Goal: Task Accomplishment & Management: Manage account settings

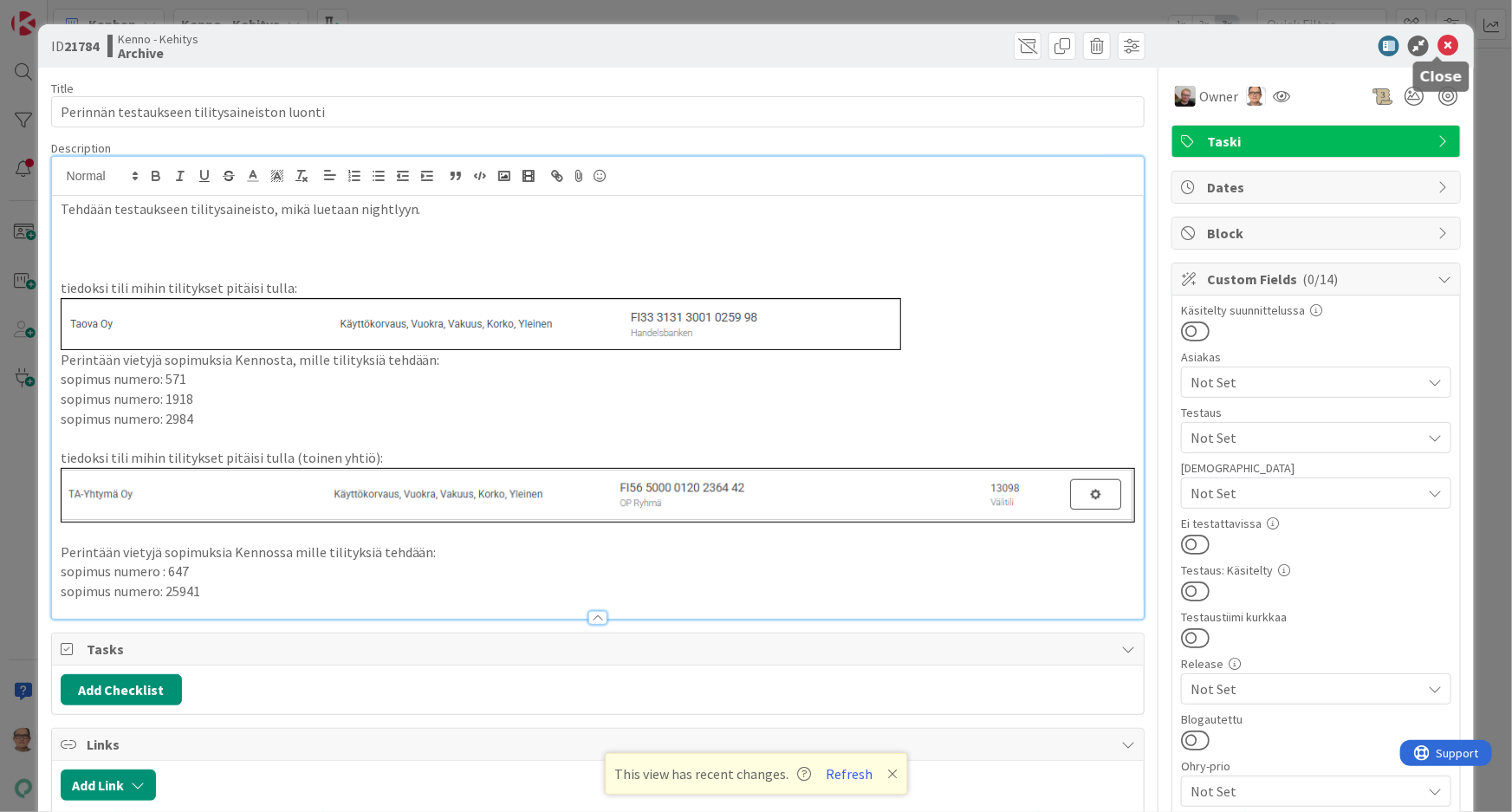
click at [1438, 44] on icon at bounding box center [1448, 46] width 21 height 21
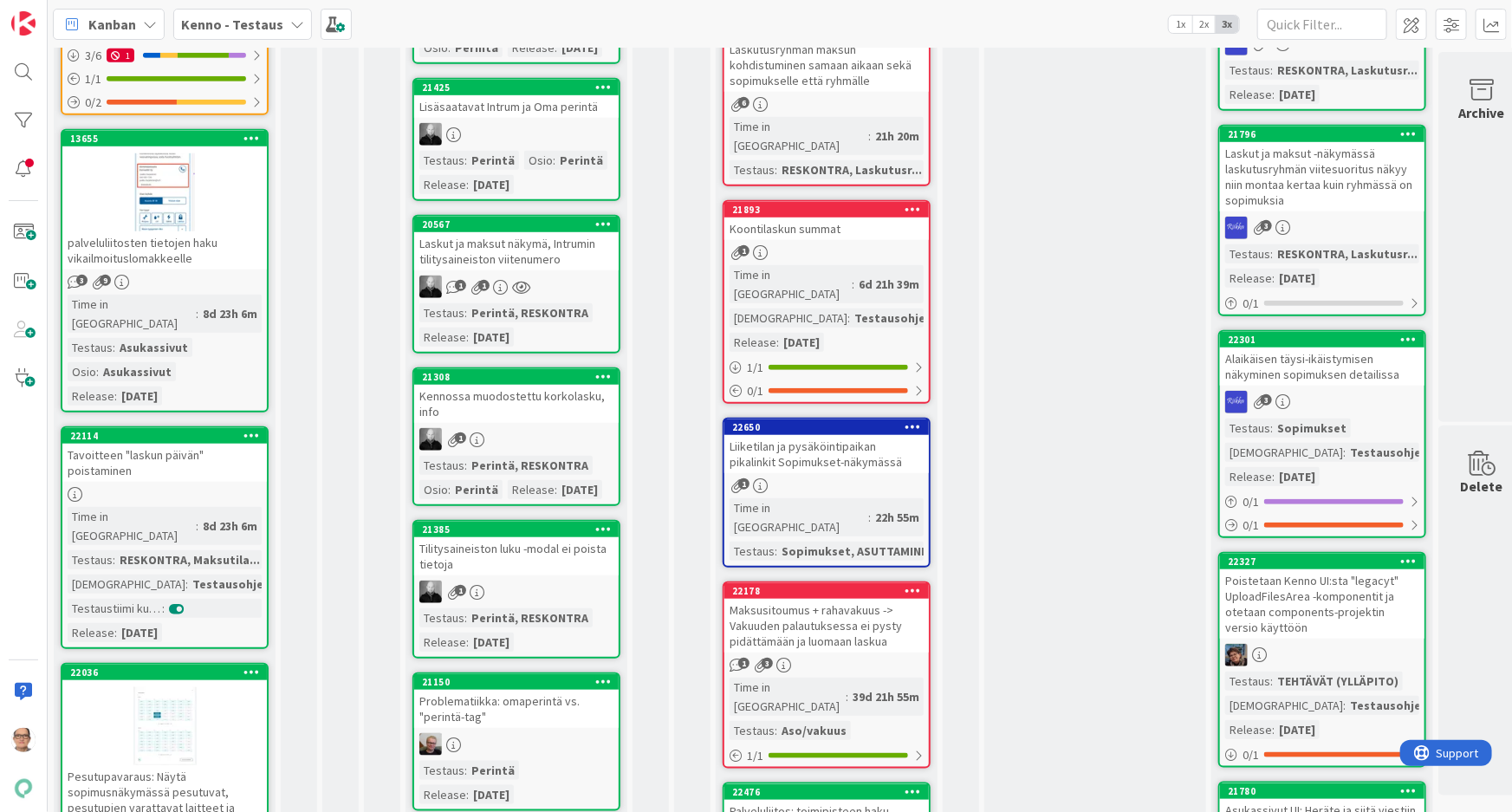
scroll to position [630, 0]
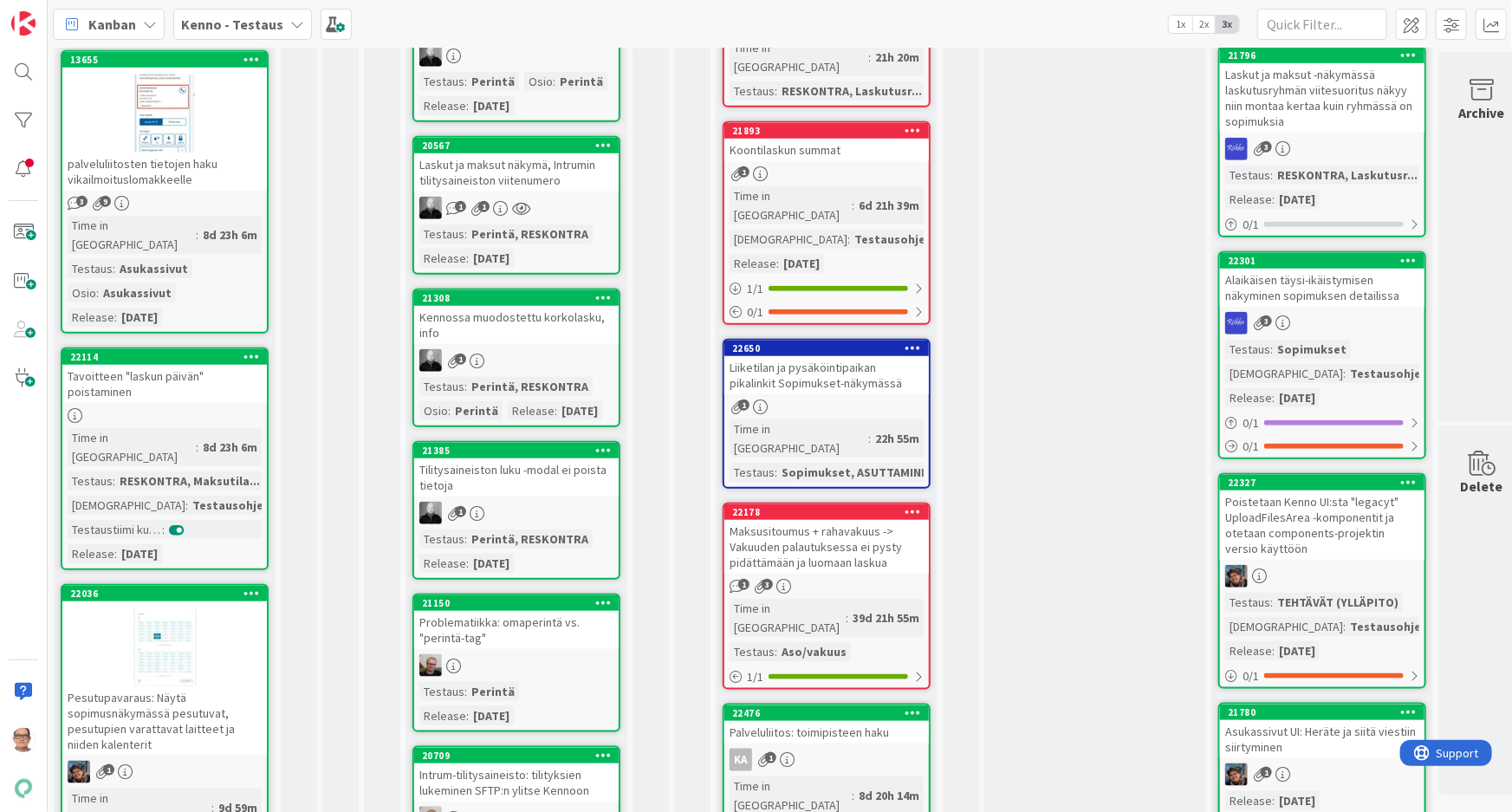
click at [536, 372] on div "1" at bounding box center [516, 361] width 204 height 23
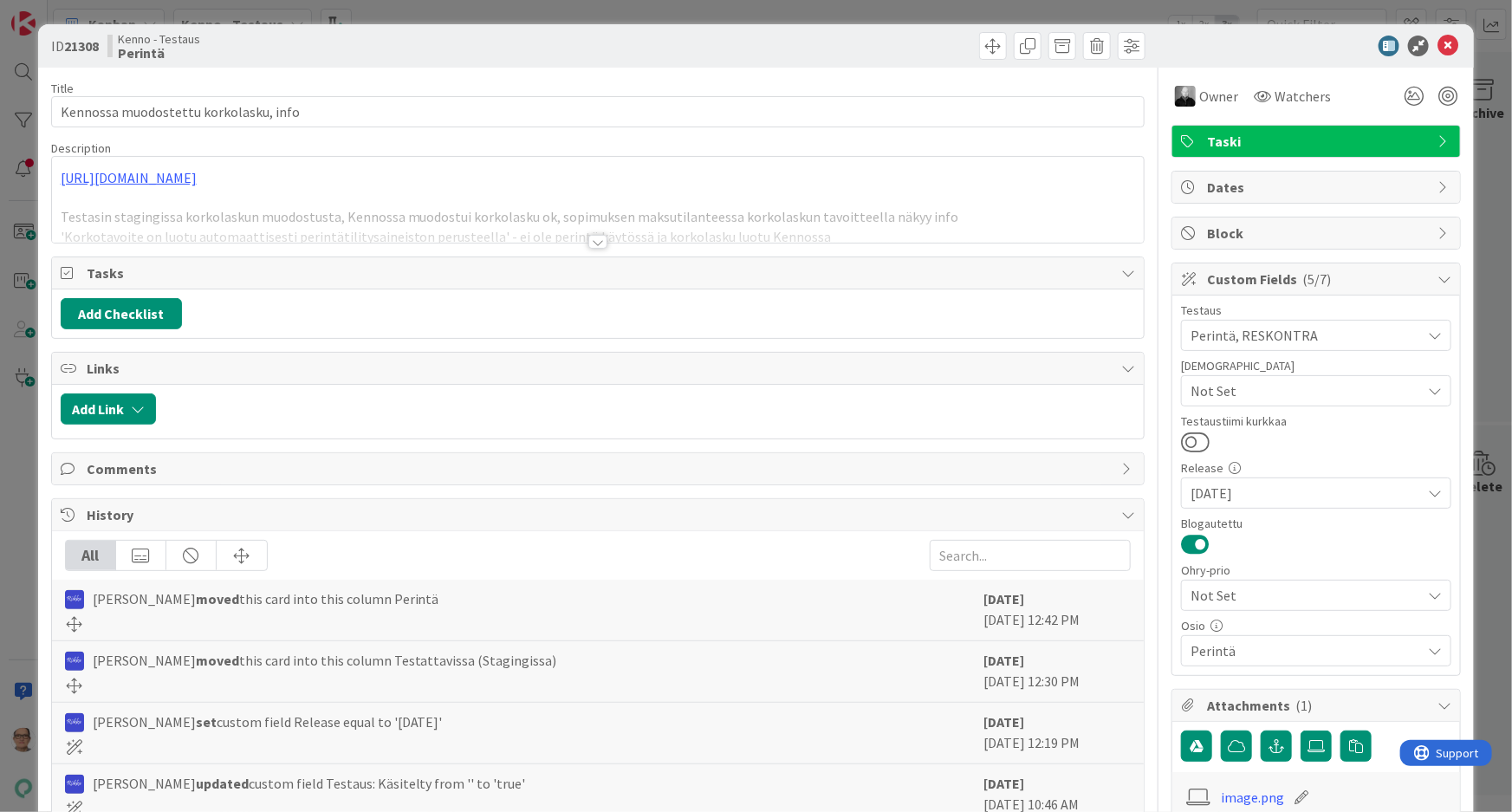
click at [592, 237] on div at bounding box center [598, 242] width 19 height 14
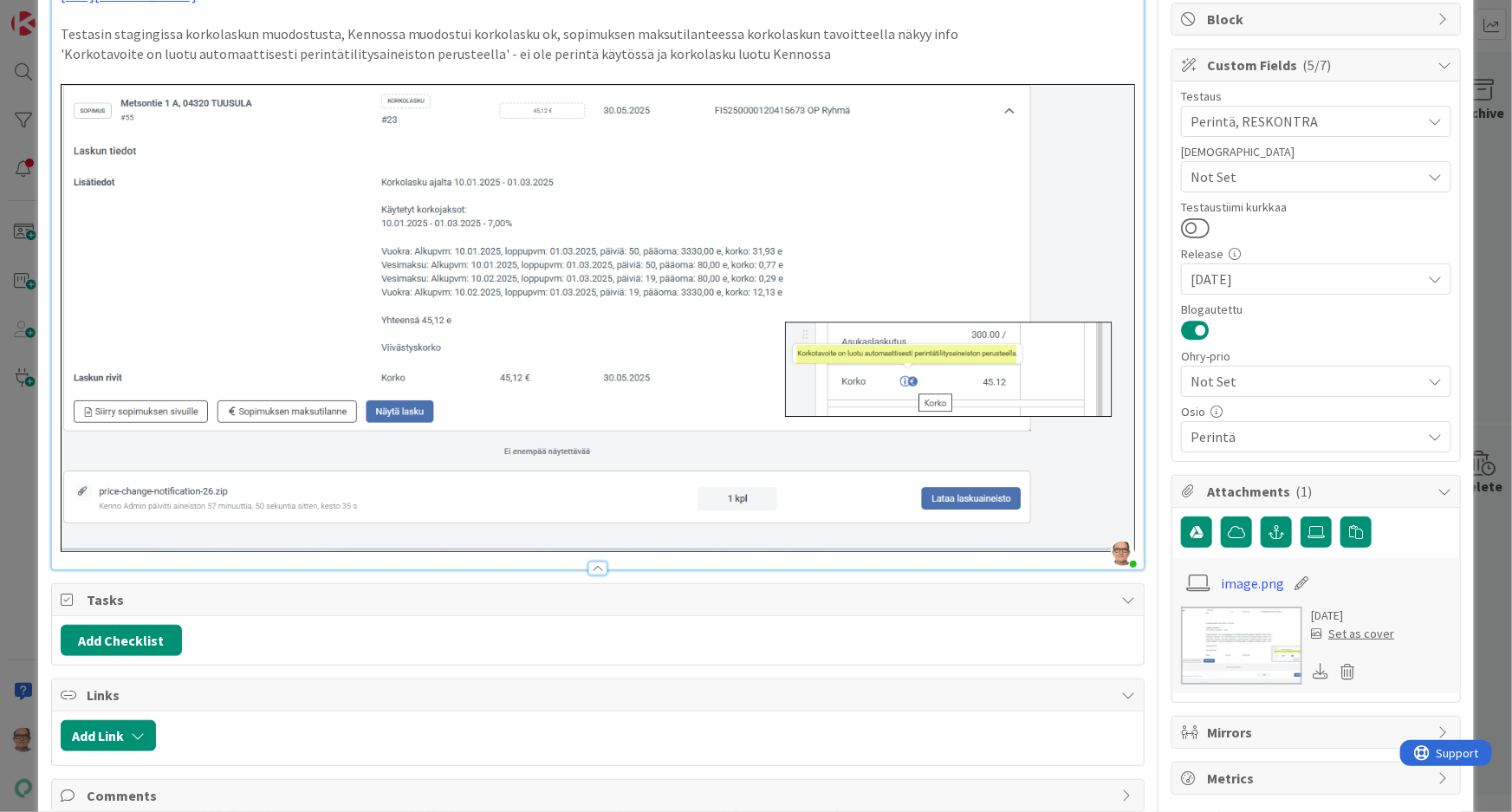
scroll to position [236, 0]
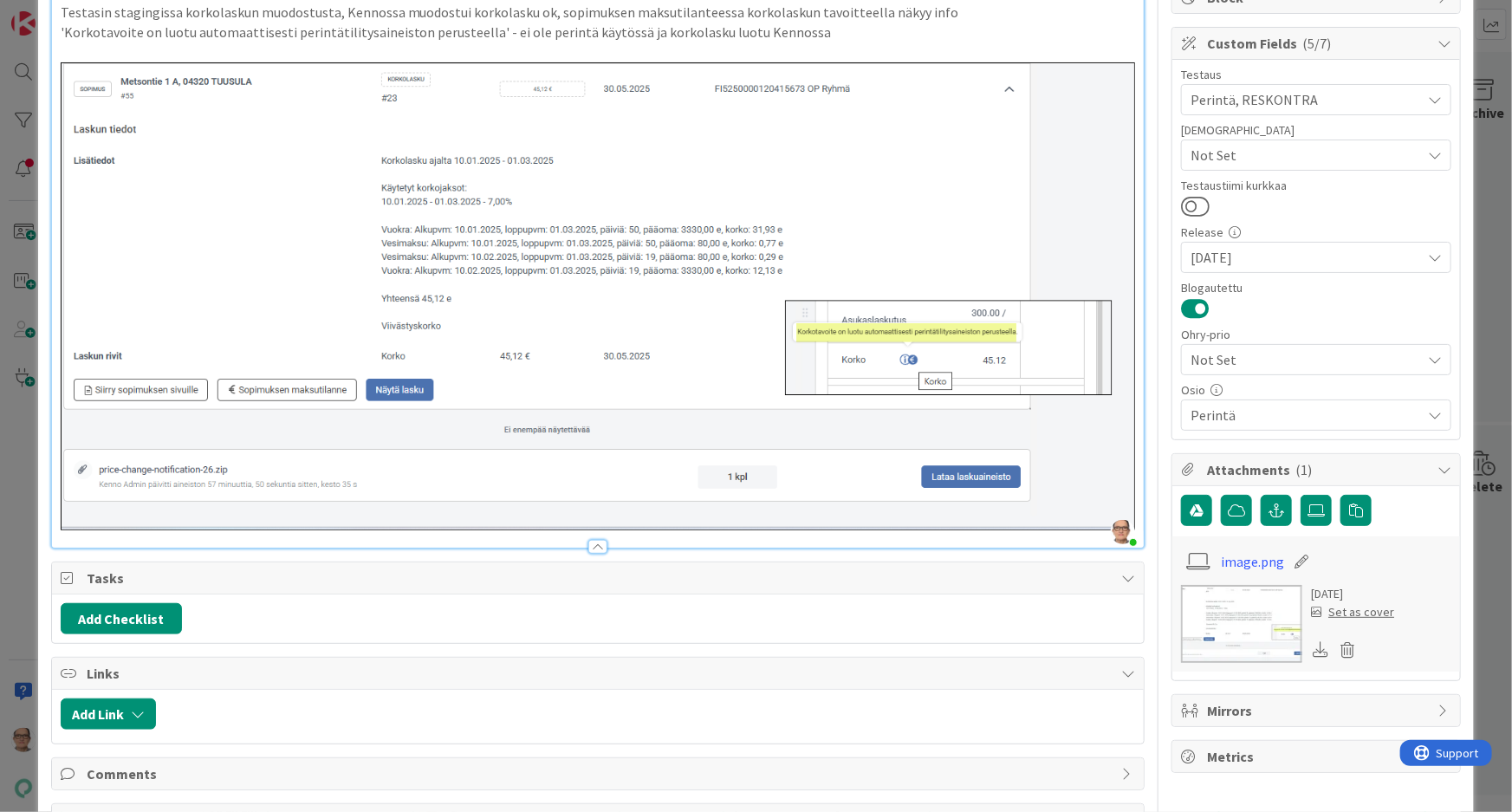
click at [1069, 478] on img at bounding box center [599, 297] width 1076 height 468
click at [1058, 486] on img at bounding box center [599, 297] width 1076 height 468
click at [1054, 485] on img at bounding box center [599, 297] width 1076 height 468
click at [1079, 479] on img at bounding box center [599, 297] width 1076 height 468
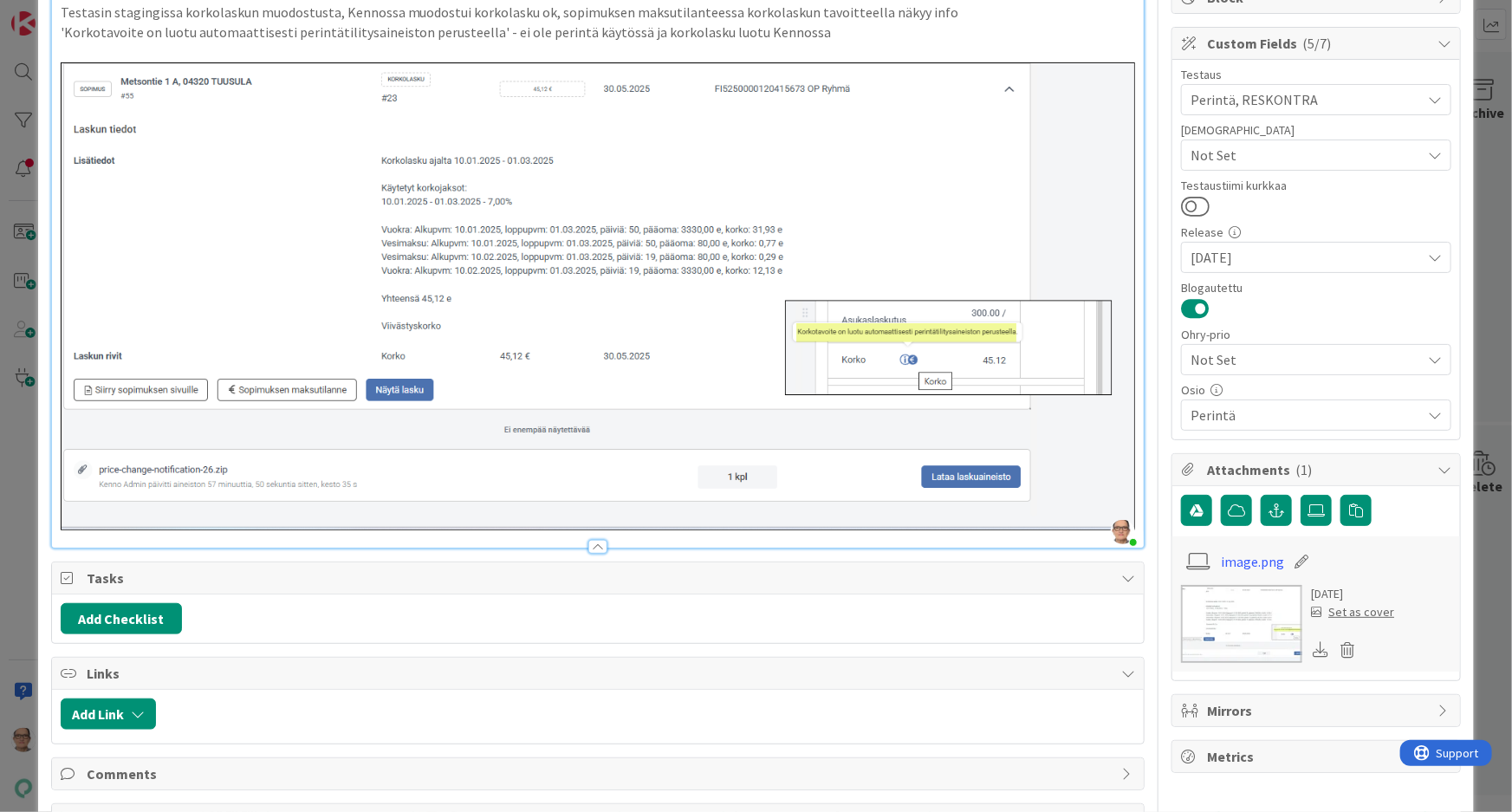
click at [1106, 474] on img at bounding box center [599, 297] width 1076 height 468
click at [1127, 468] on div "https://github.com/pandiafi/kenno/pull/7639 Testasin stagingissa korkolaskun mu…" at bounding box center [599, 254] width 1093 height 588
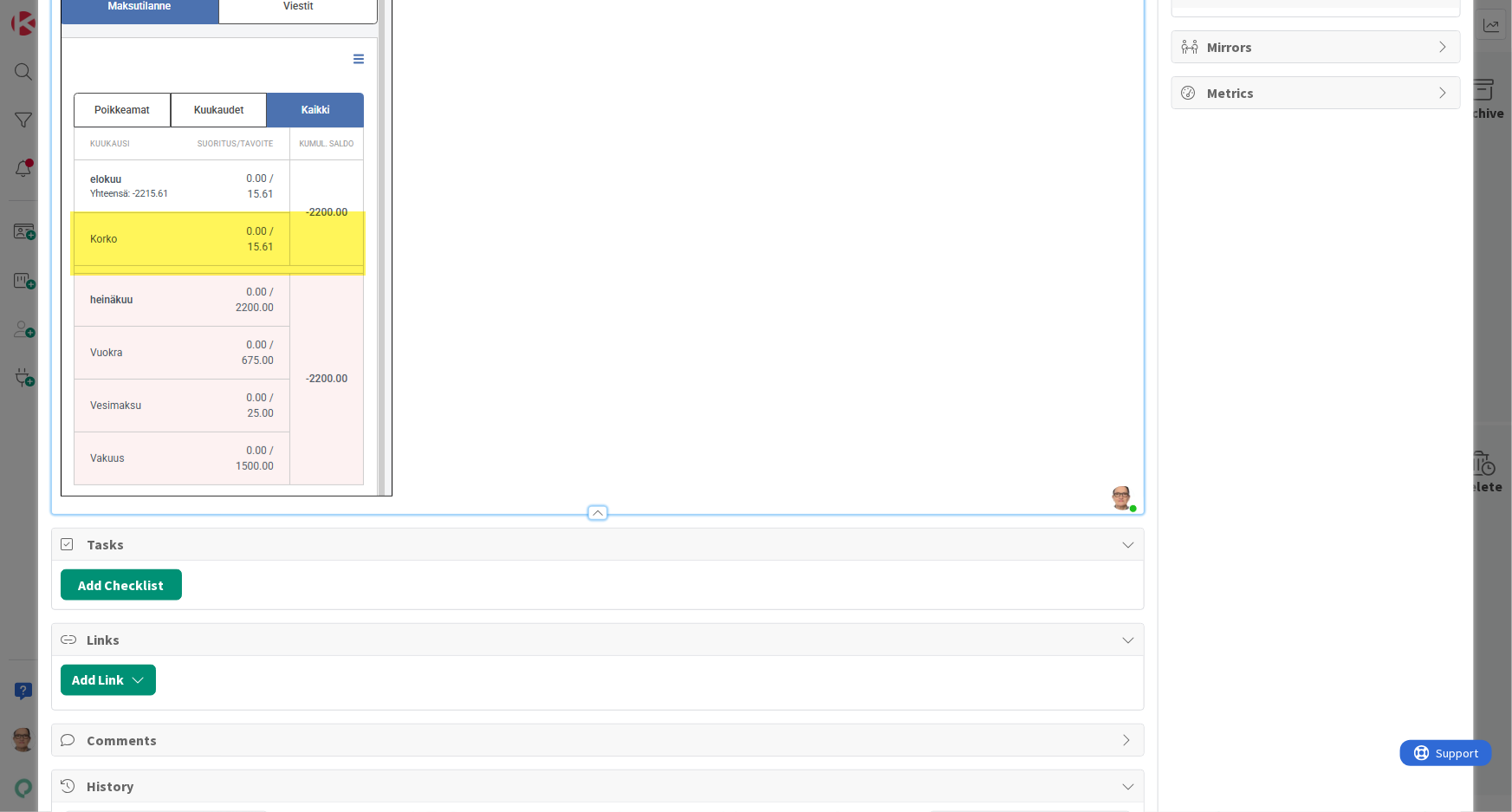
scroll to position [1182, 0]
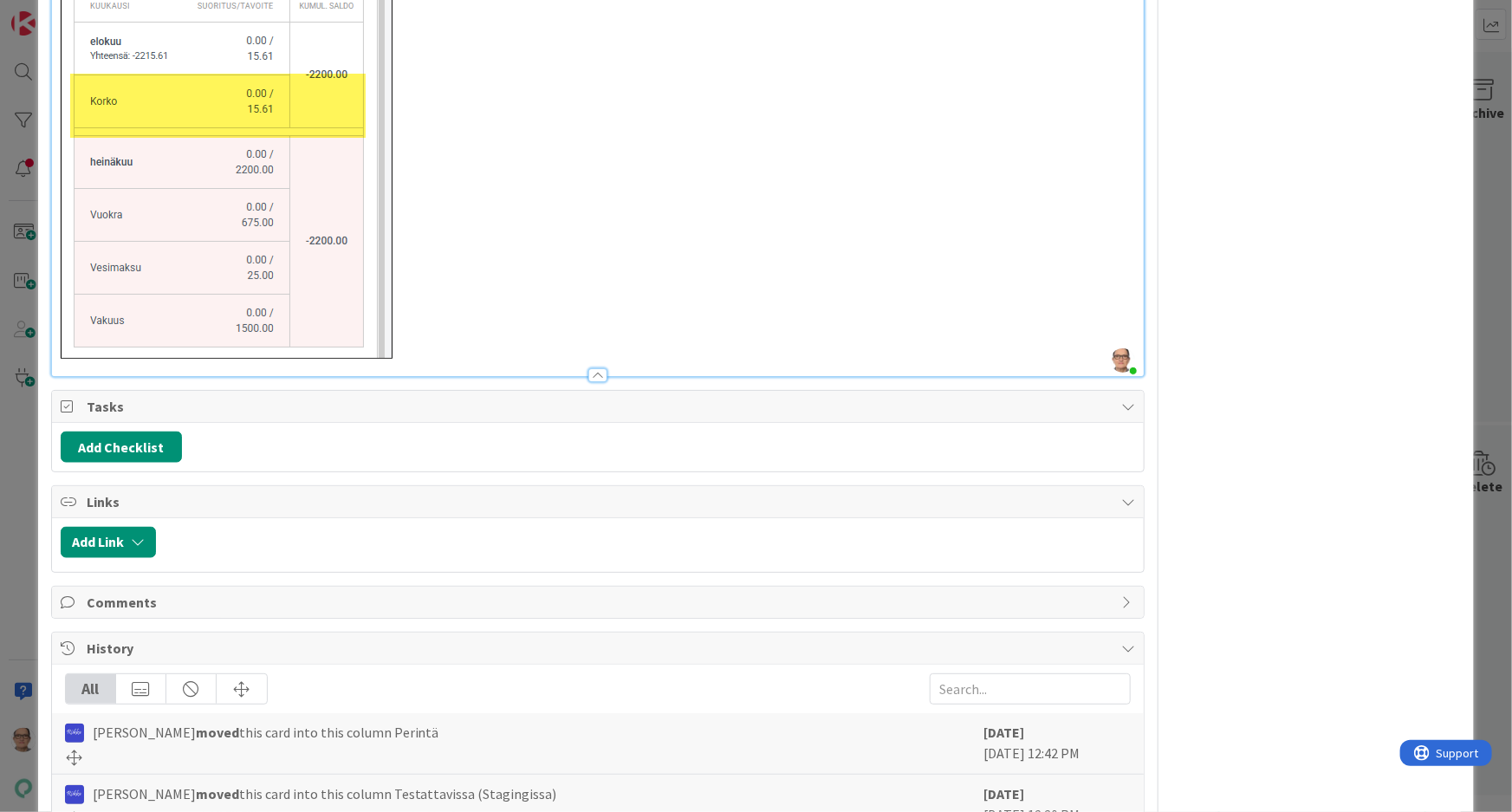
click at [589, 373] on div at bounding box center [598, 376] width 19 height 14
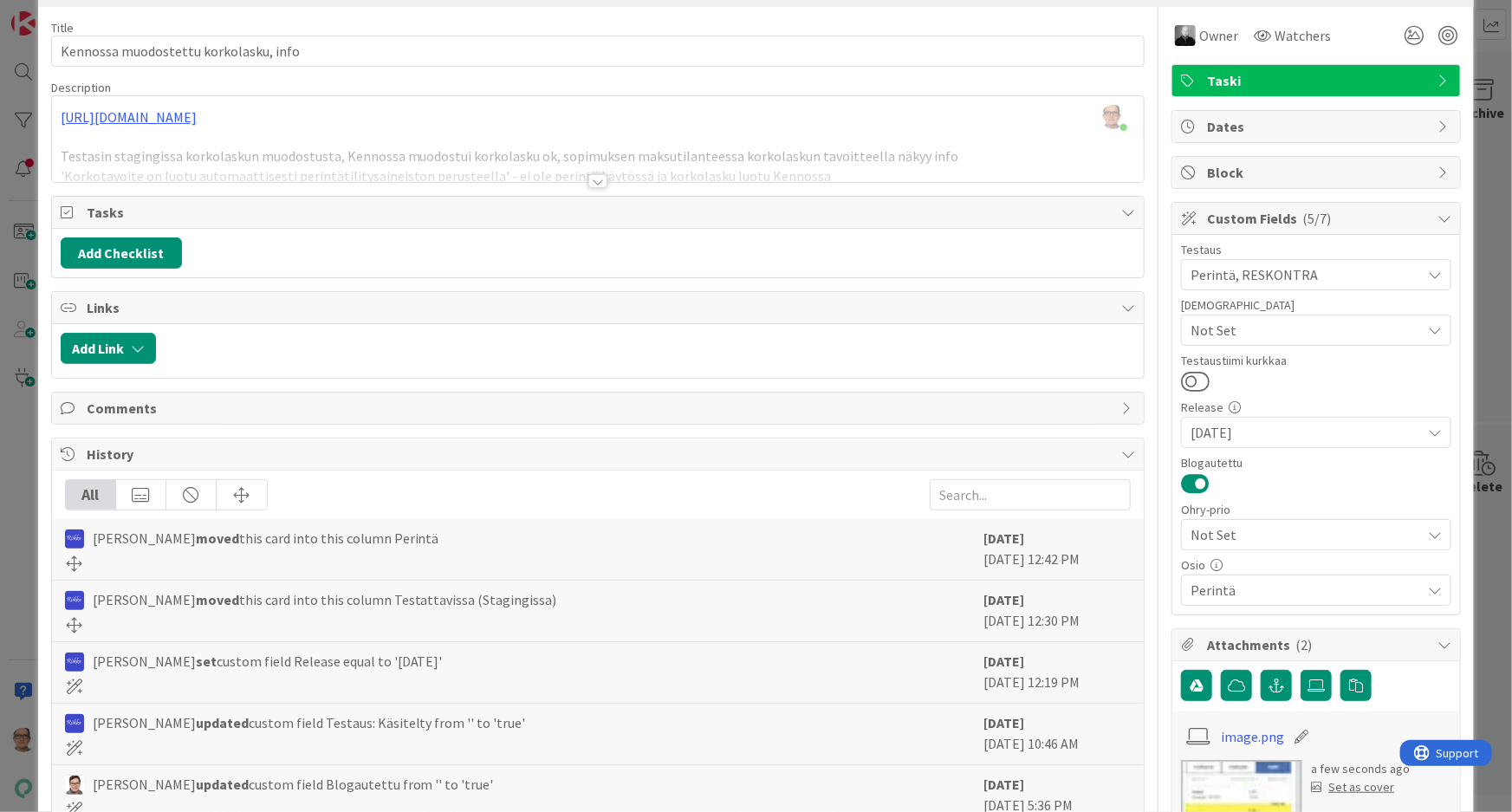
scroll to position [0, 0]
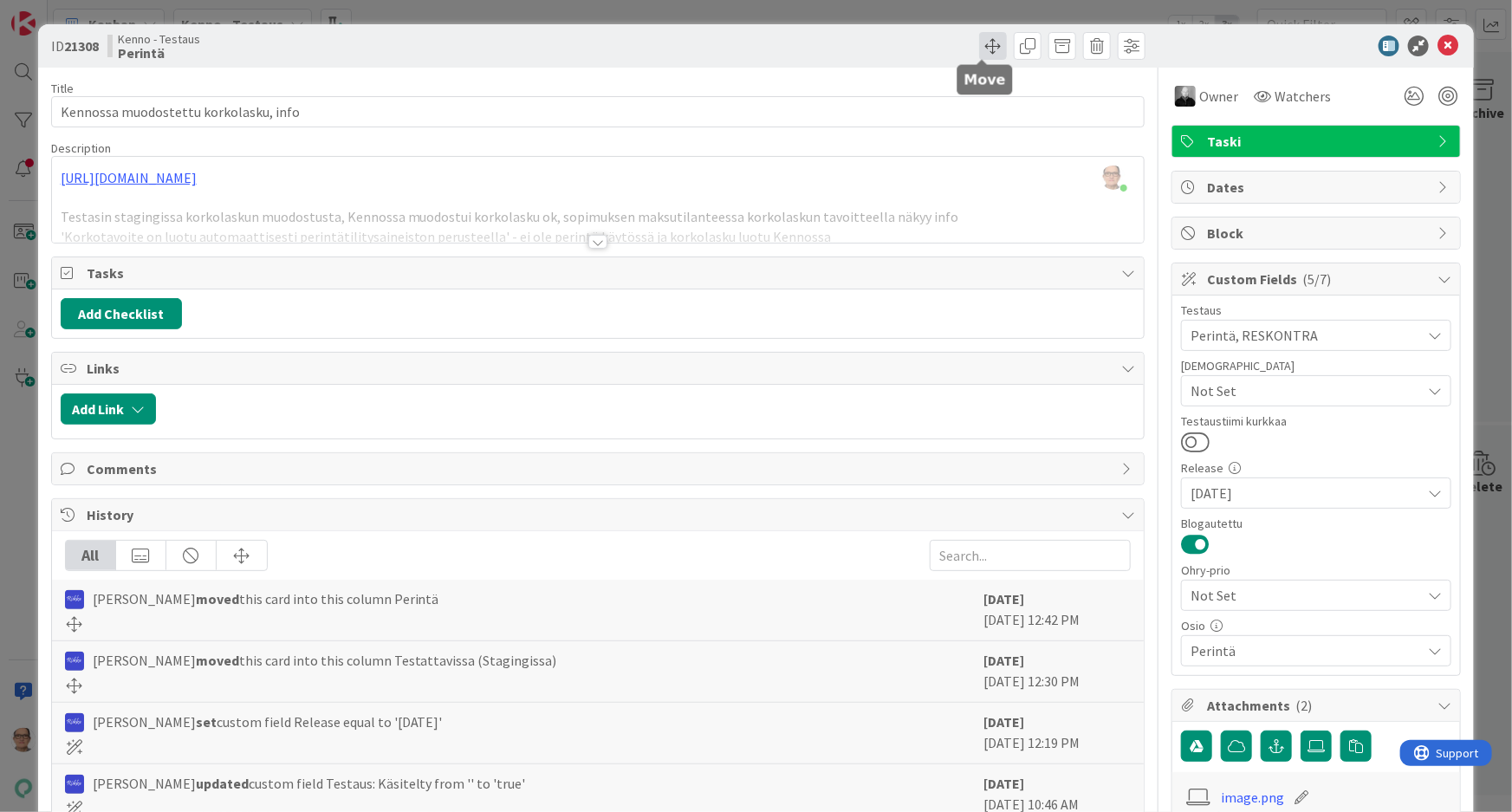
click at [980, 45] on span at bounding box center [993, 46] width 28 height 28
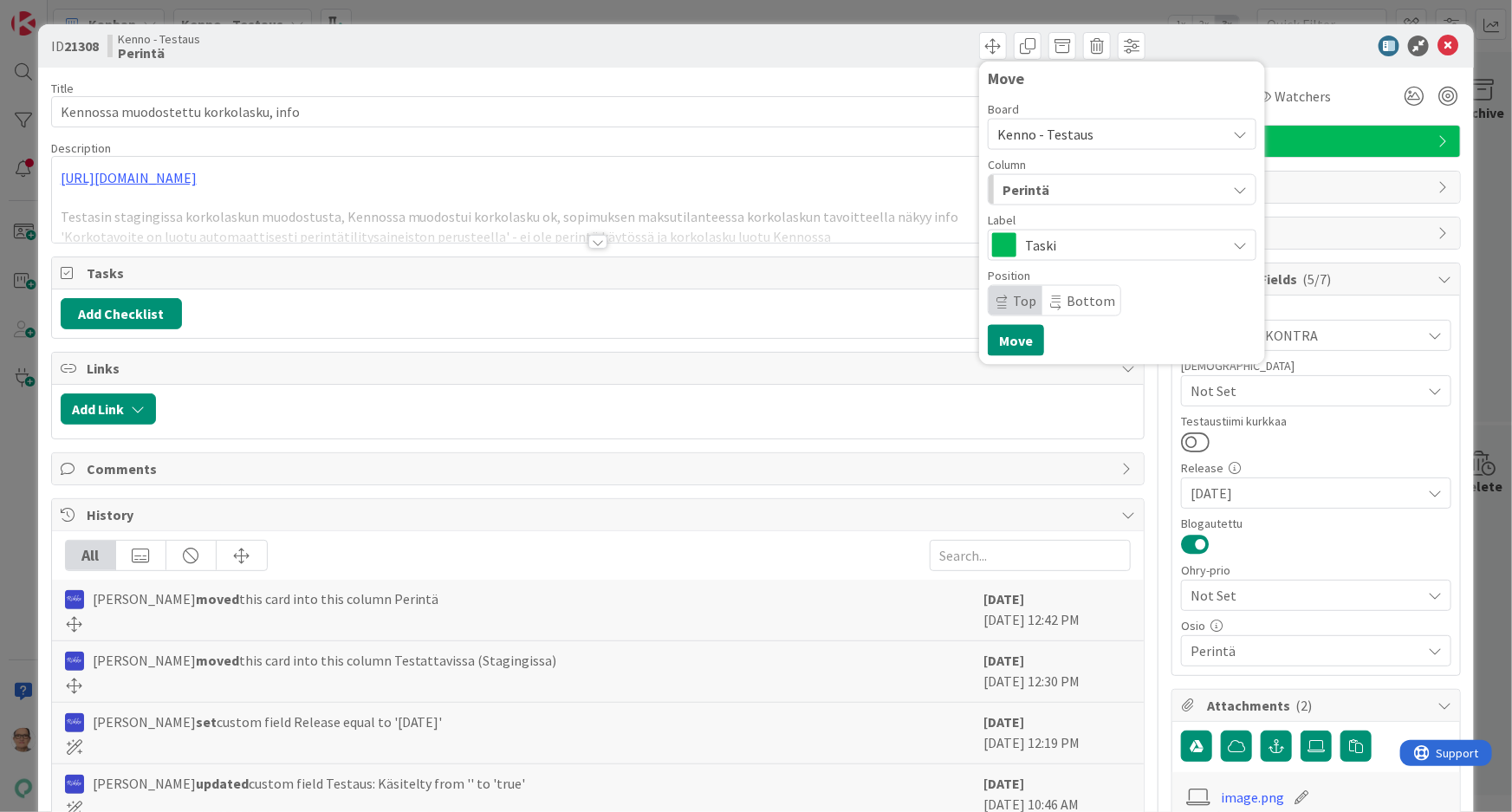
click at [1017, 184] on span "Perintä" at bounding box center [1025, 190] width 47 height 23
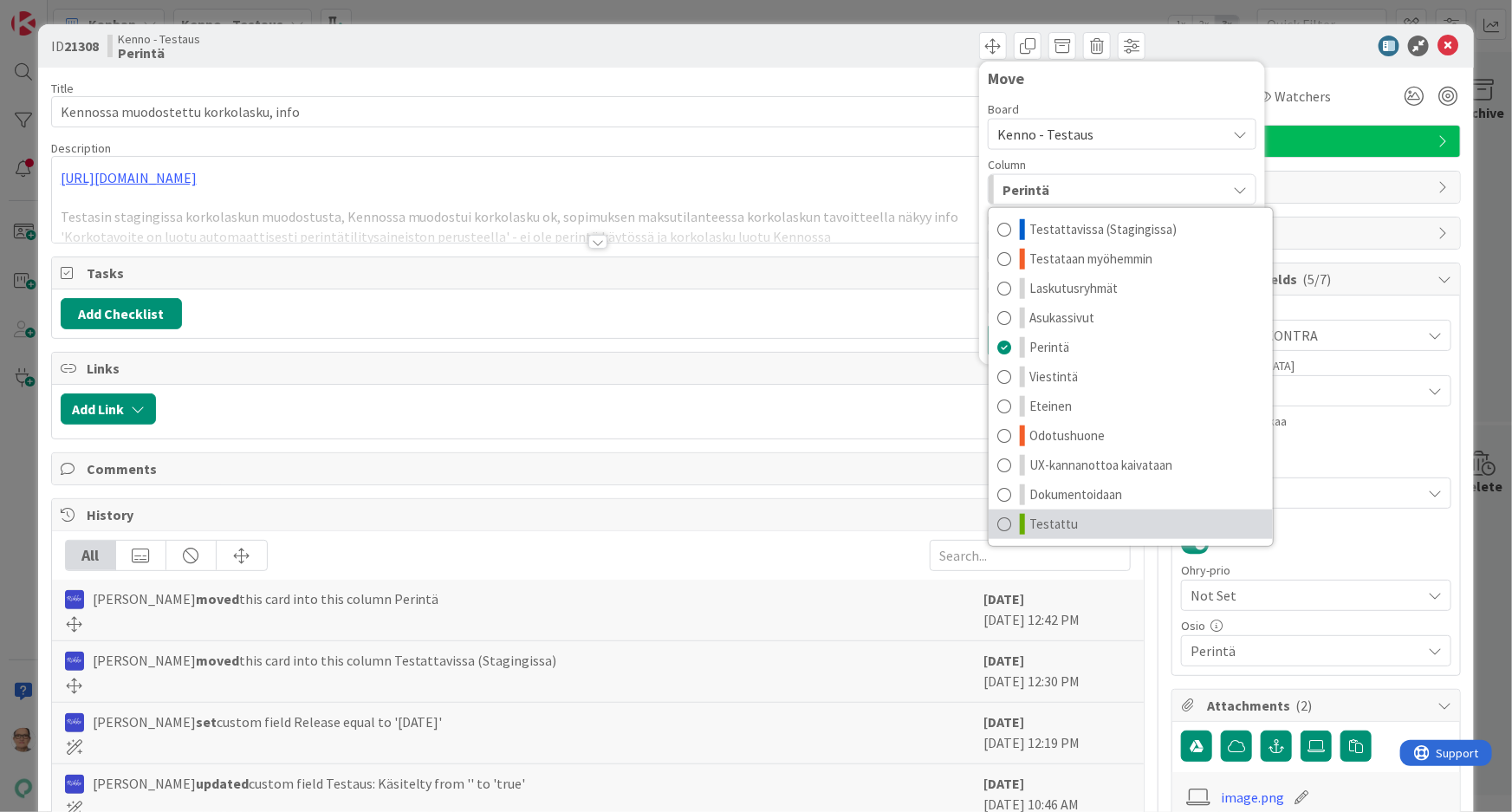
click at [998, 521] on span at bounding box center [1005, 525] width 14 height 21
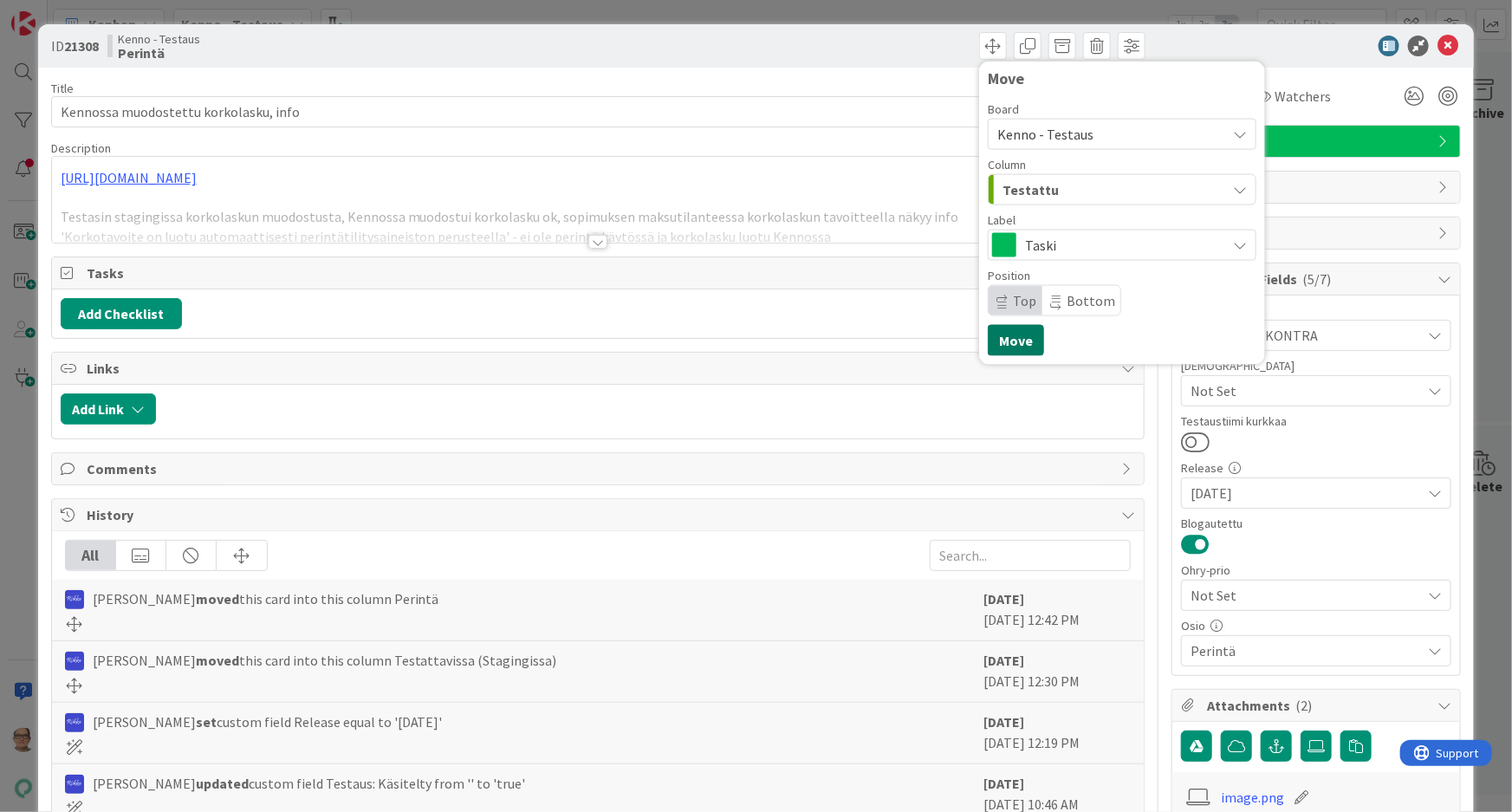
click at [996, 338] on button "Move" at bounding box center [1016, 340] width 56 height 31
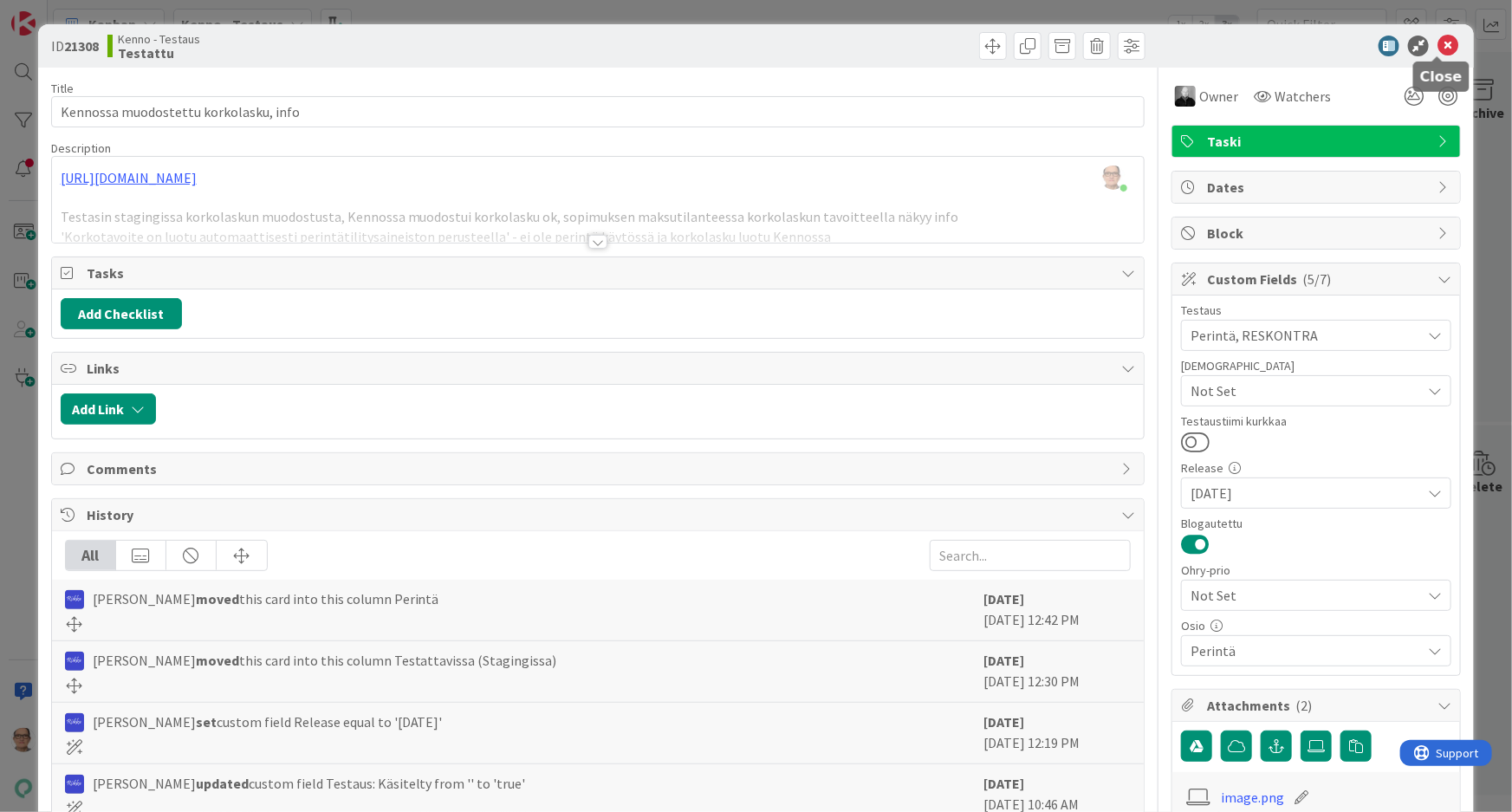
click at [1438, 42] on icon at bounding box center [1448, 46] width 21 height 21
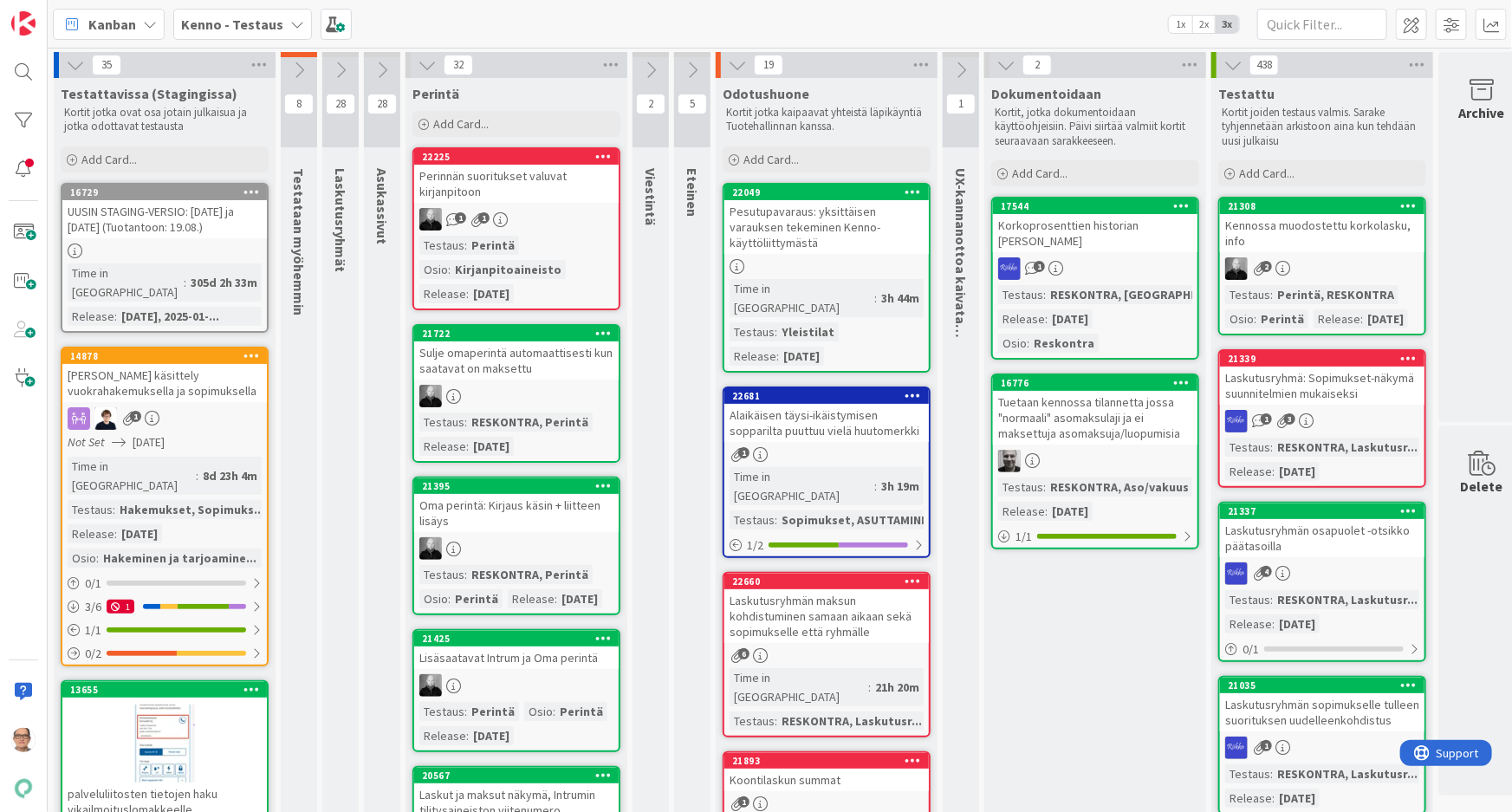
click at [1296, 261] on div "2" at bounding box center [1322, 269] width 204 height 23
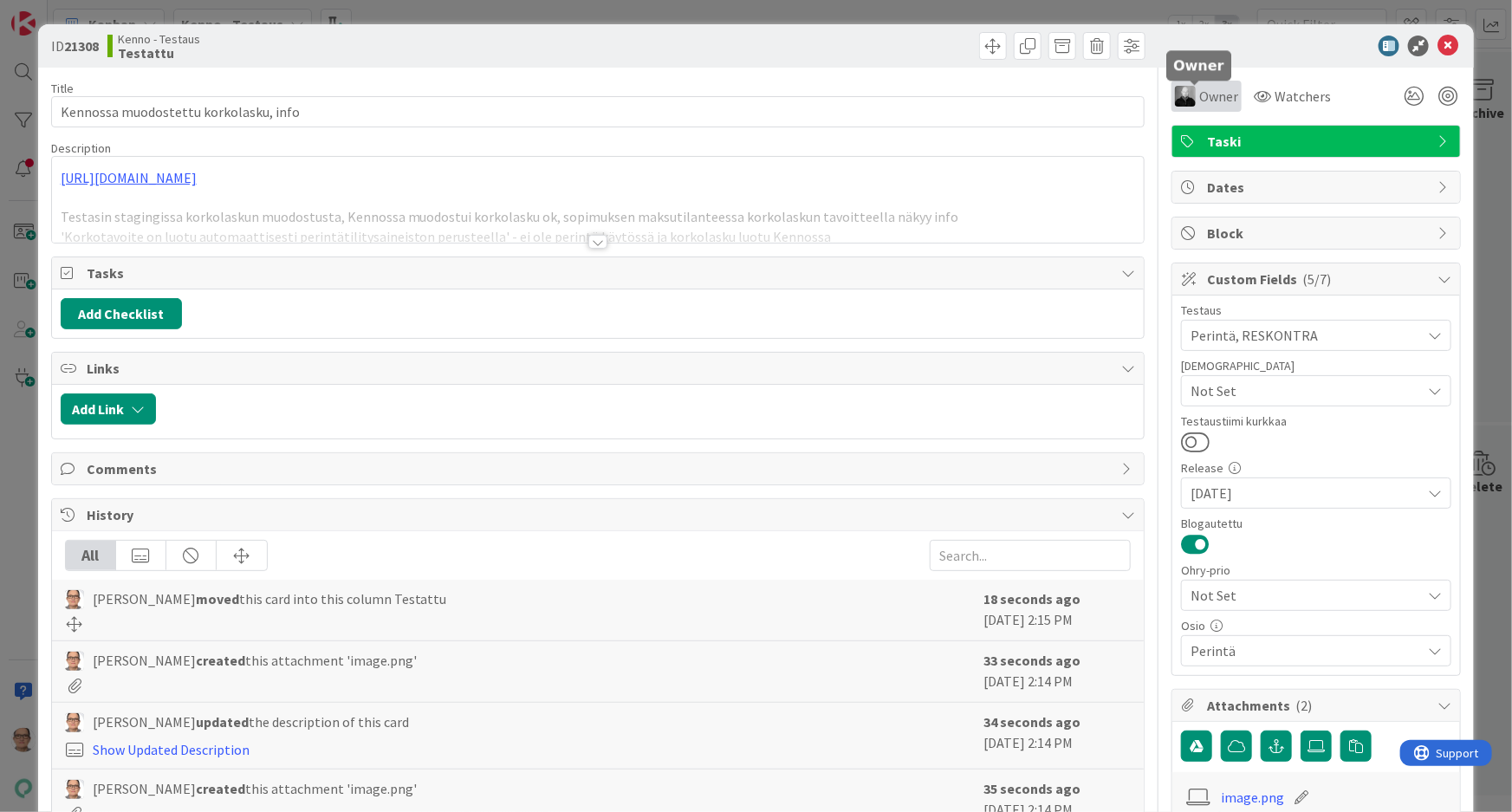
click at [1199, 91] on span "Owner" at bounding box center [1218, 96] width 39 height 21
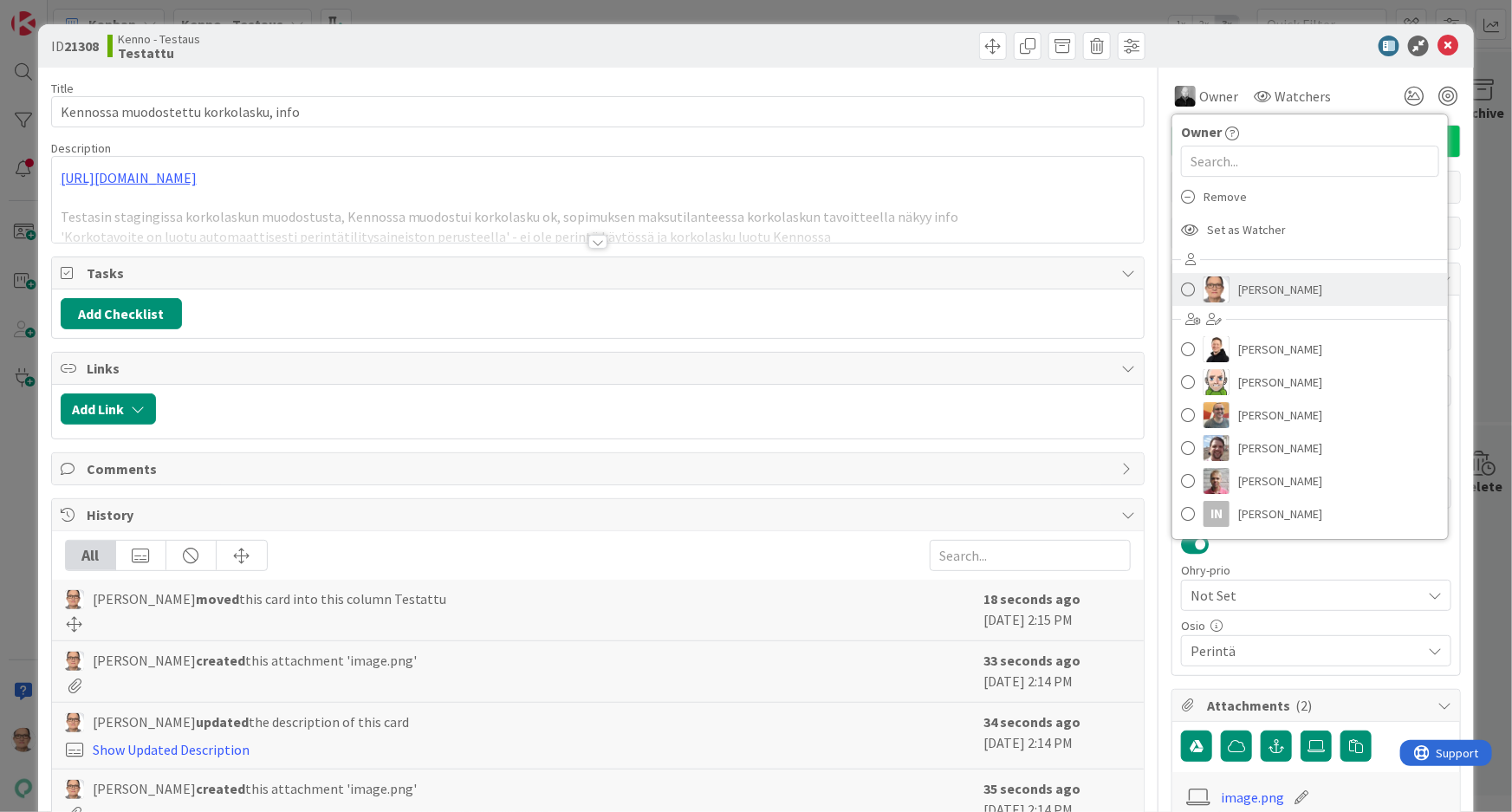
click at [1238, 300] on span "[PERSON_NAME]" at bounding box center [1280, 289] width 84 height 26
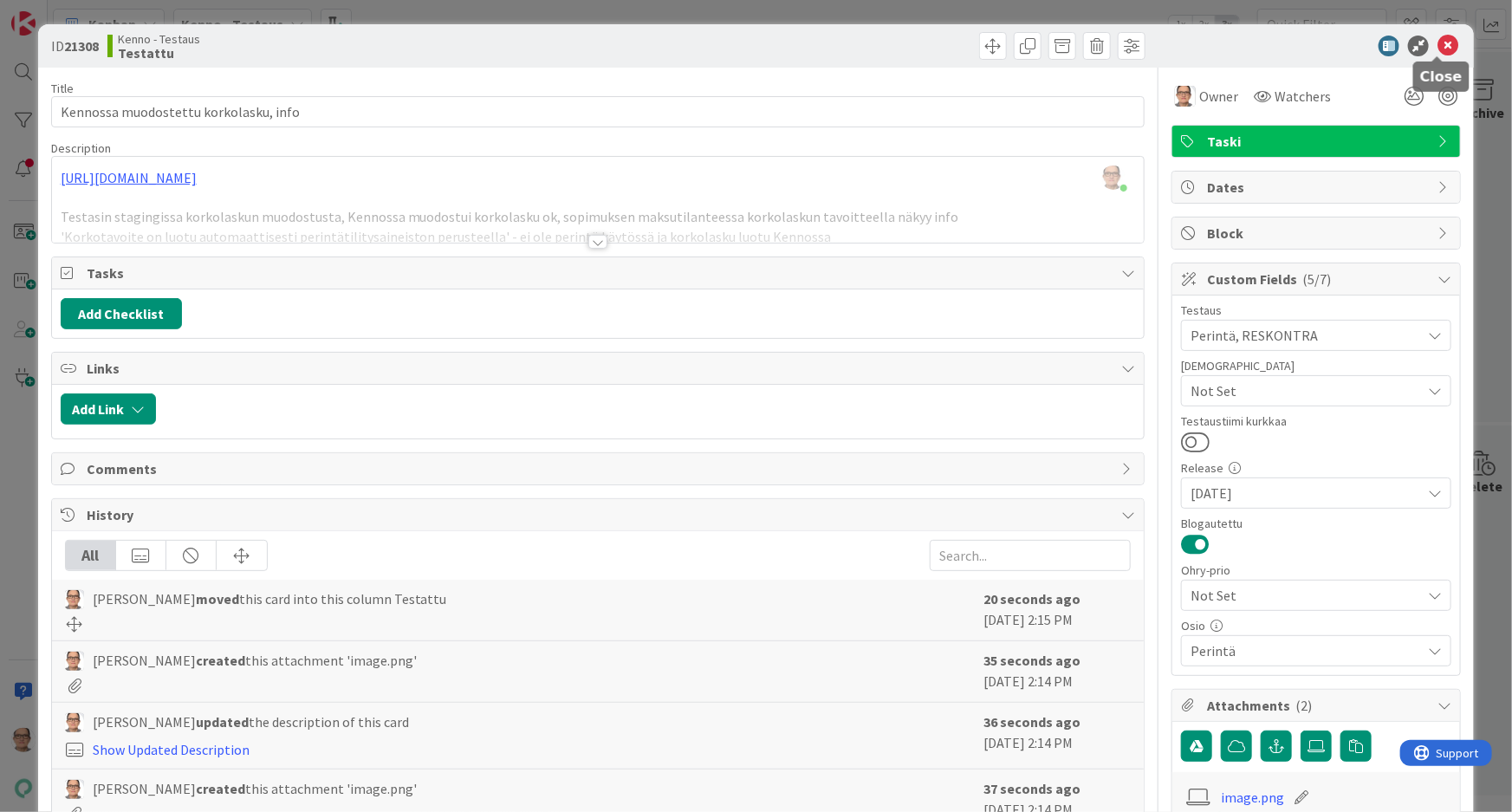
click at [1438, 44] on icon at bounding box center [1448, 46] width 21 height 21
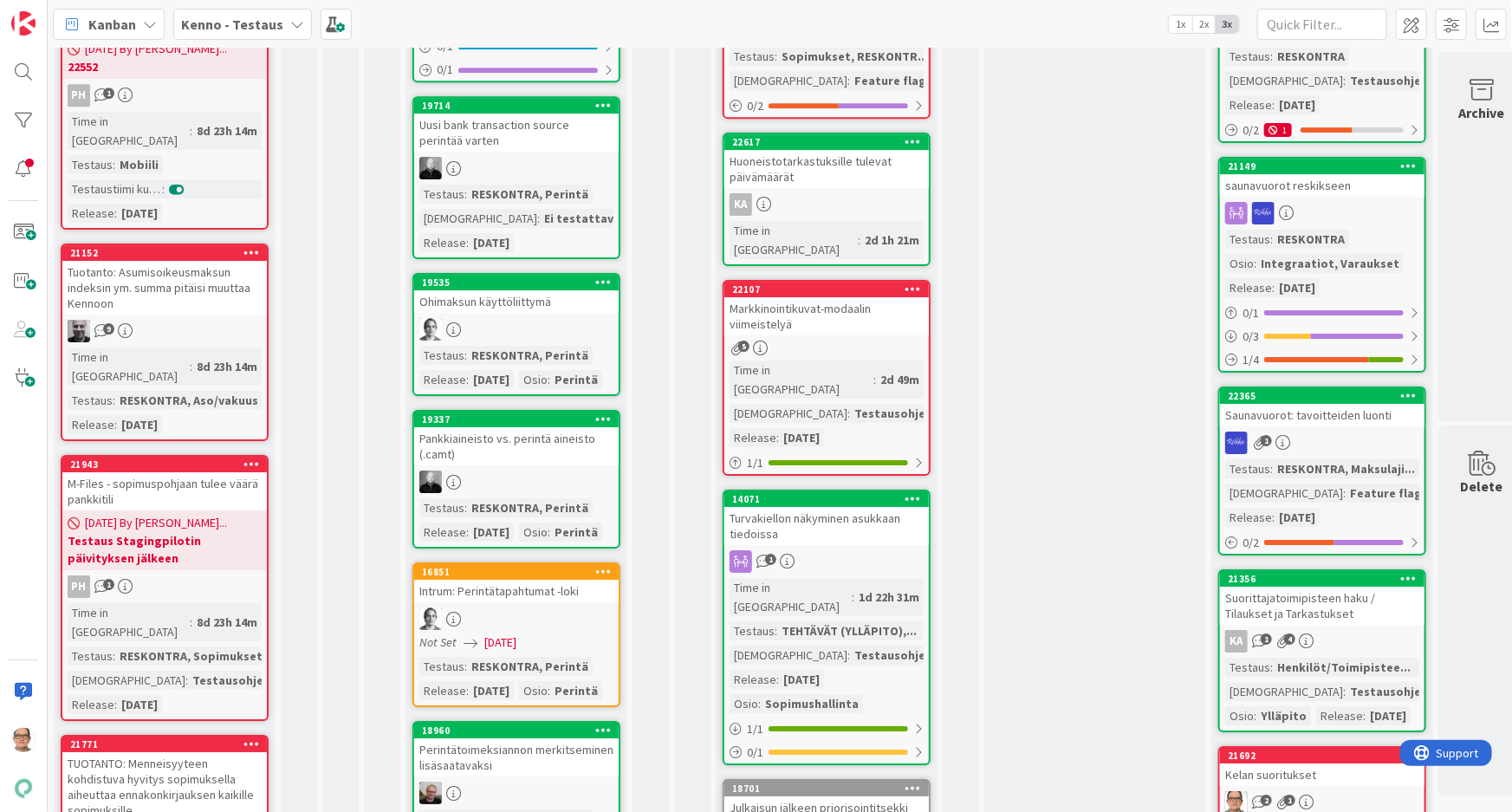
scroll to position [2916, 0]
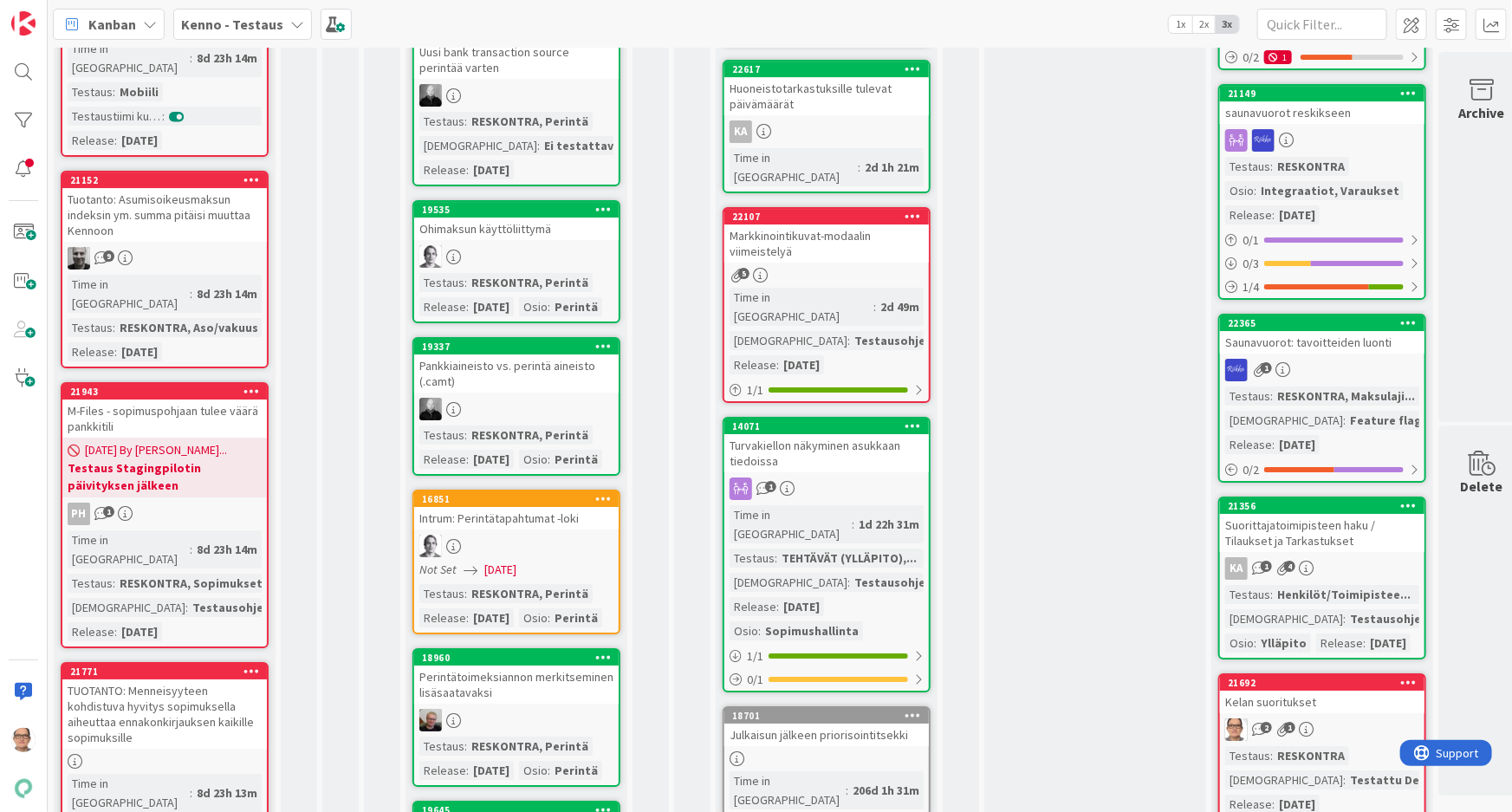
click at [526, 268] on div at bounding box center [516, 257] width 204 height 23
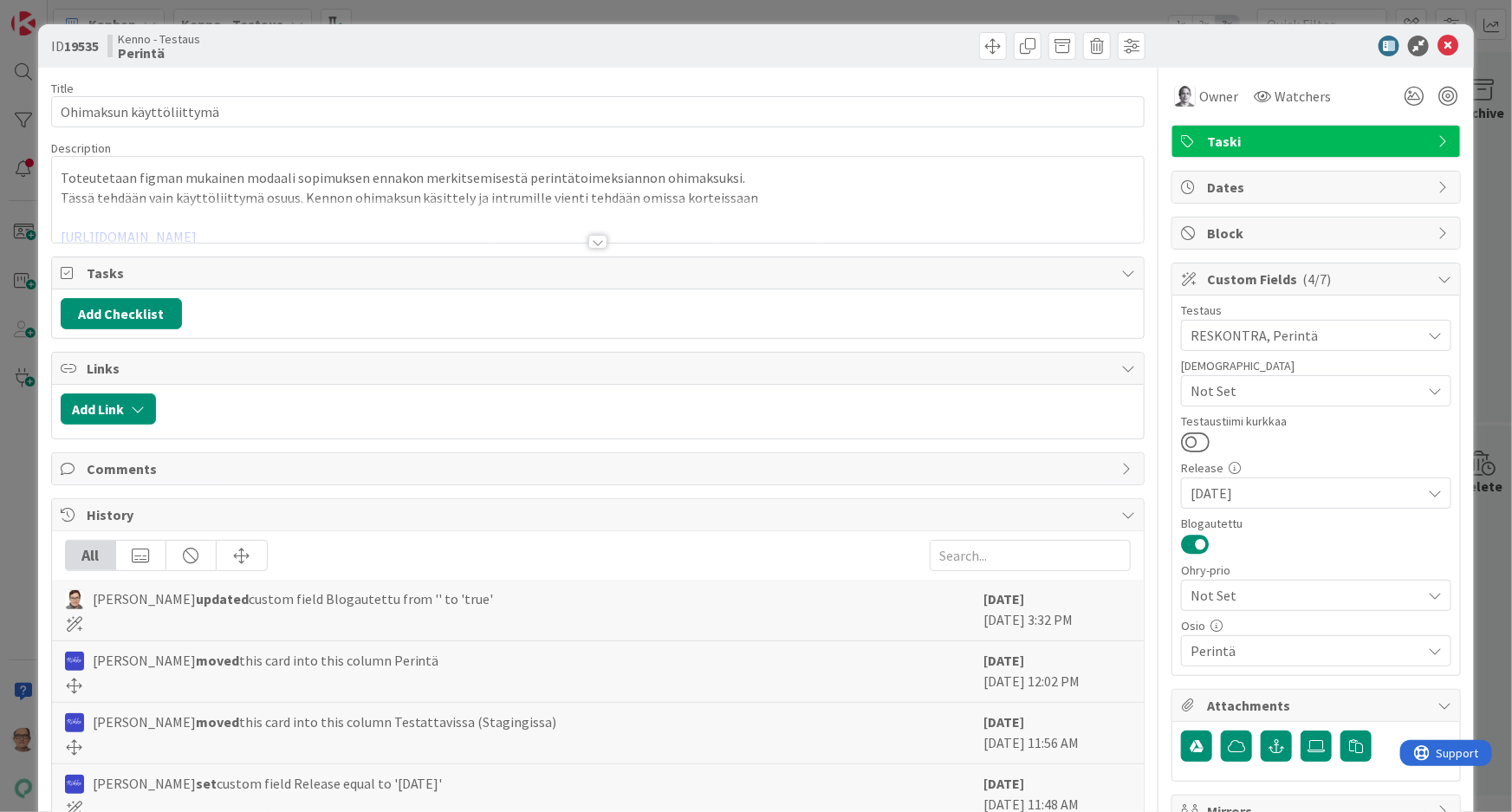
click at [588, 242] on div at bounding box center [598, 242] width 19 height 14
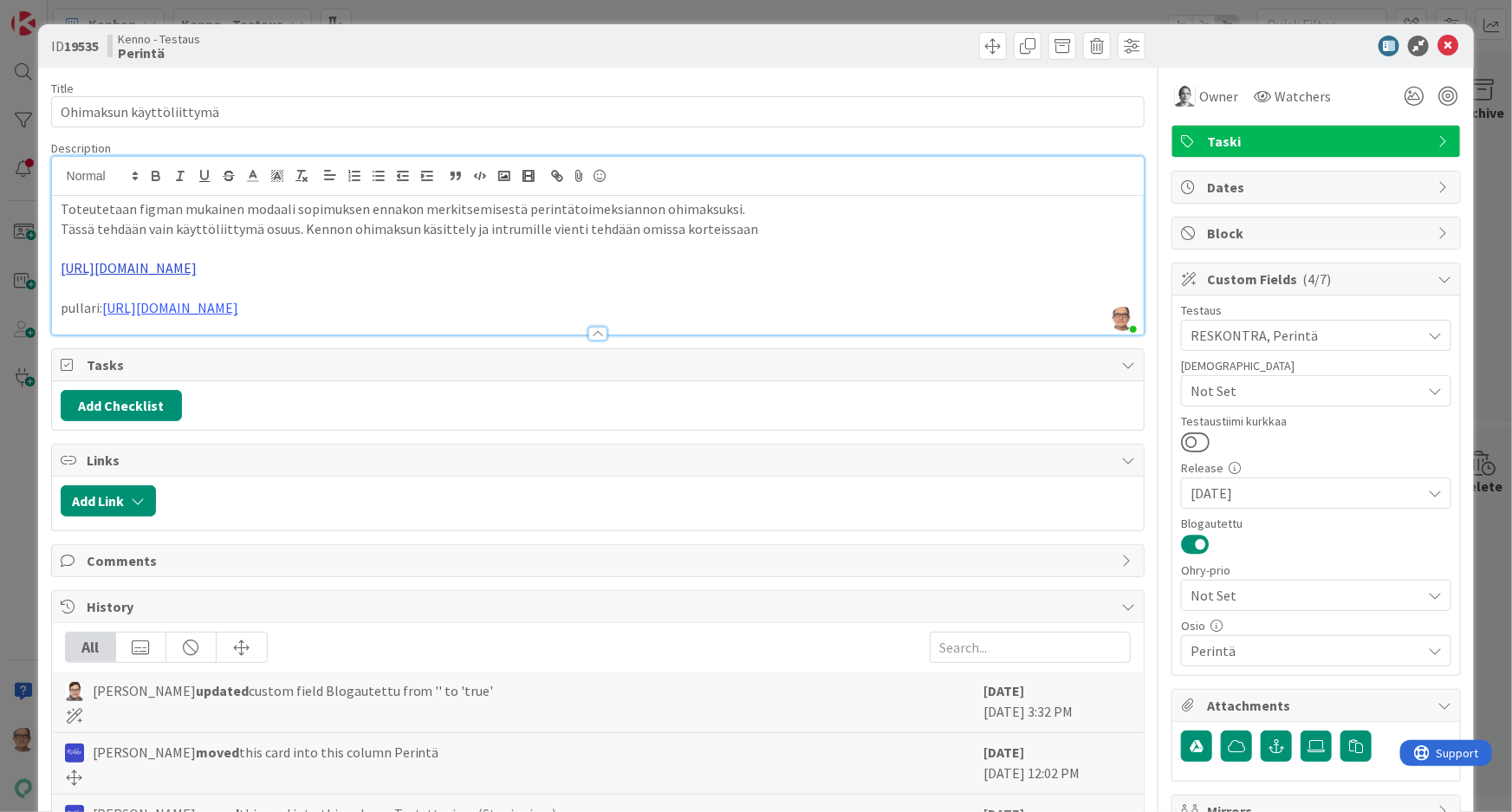
click at [197, 267] on link "https://www.figma.com/design/s06ePFuGvSFkRRSBp8p43G/Reskontra?node-id=20057-631…" at bounding box center [128, 268] width 136 height 17
click at [316, 295] on link "https://www.figma.com/design/s06ePFuGvSFkRRSBp8p43G/Reskontra?node-id=20057-631…" at bounding box center [352, 302] width 119 height 23
click at [592, 332] on div at bounding box center [598, 334] width 19 height 14
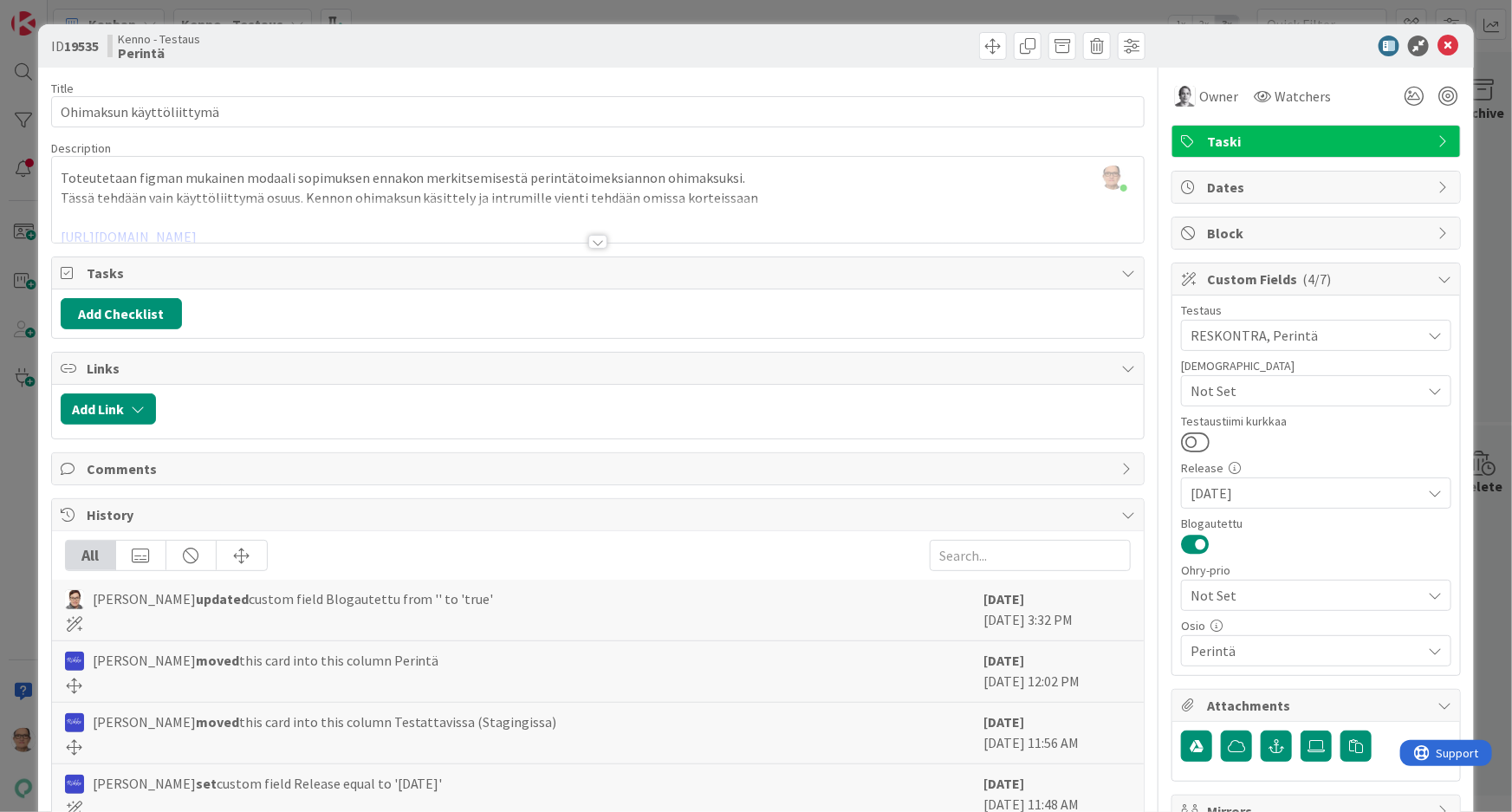
click at [592, 246] on div at bounding box center [598, 242] width 19 height 14
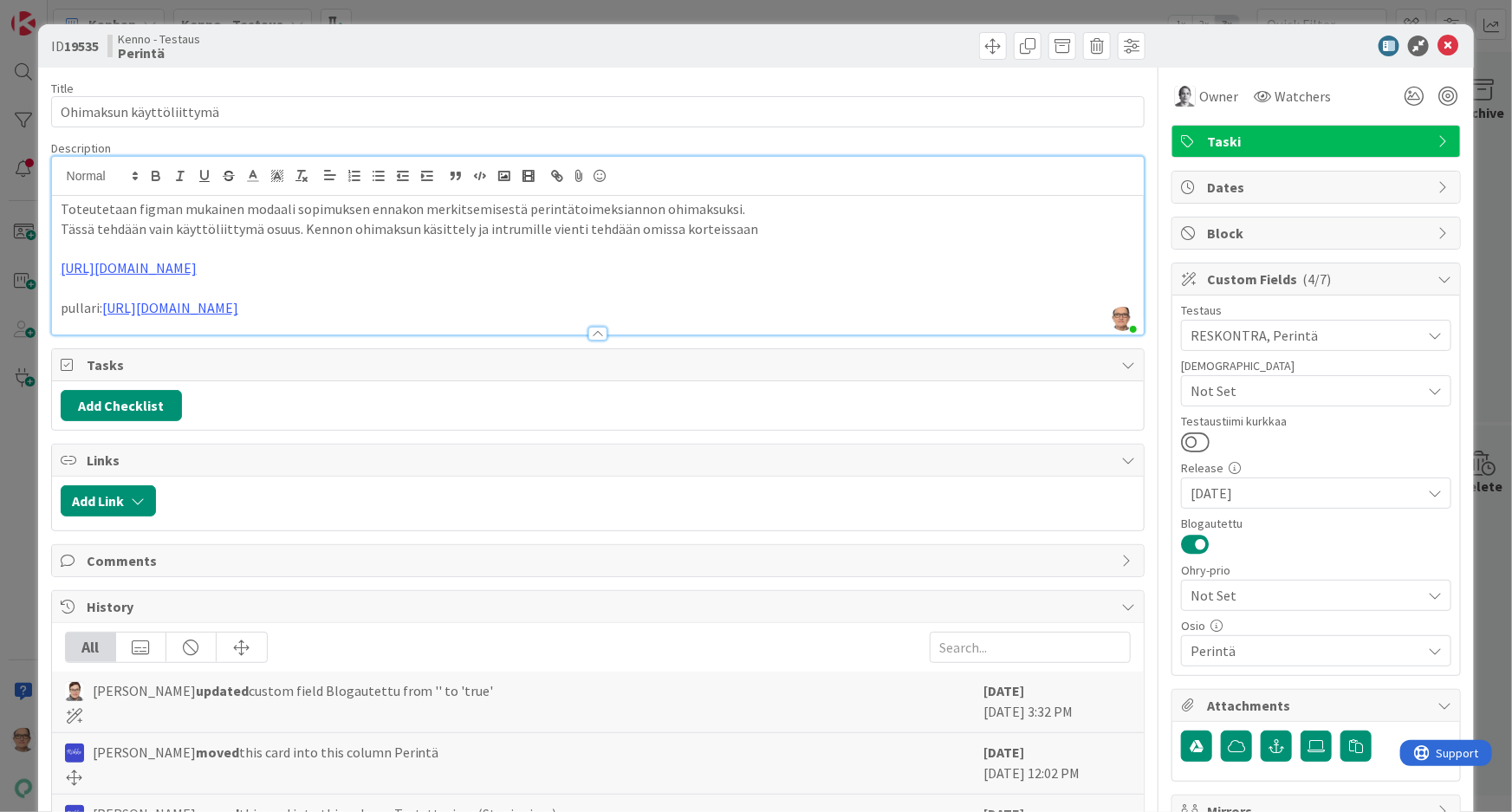
click at [465, 308] on p "pullari: https://github.com/pandiafi/kenno/pull/6960" at bounding box center [599, 308] width 1076 height 20
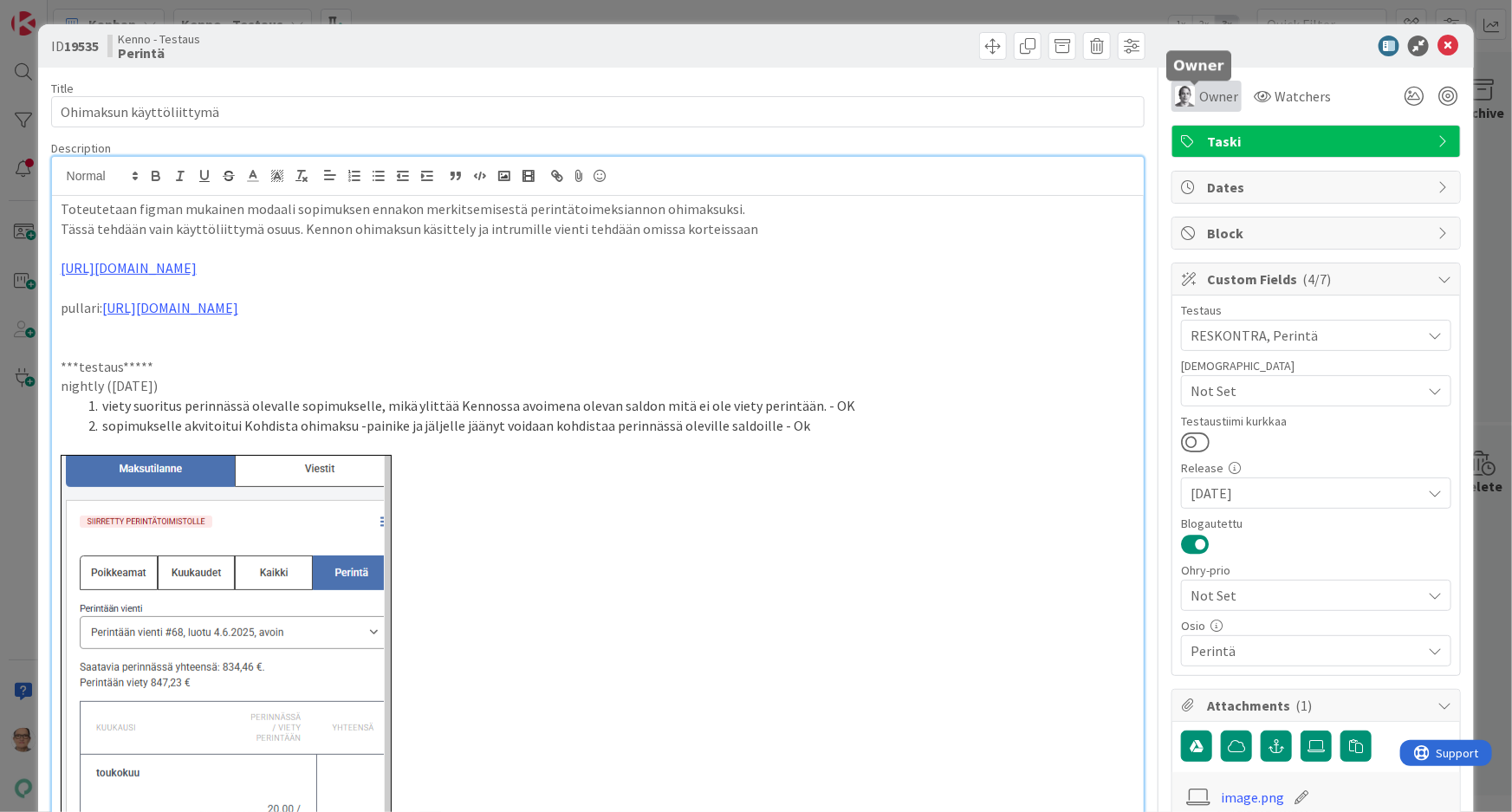
click at [1199, 87] on span "Owner" at bounding box center [1218, 96] width 39 height 21
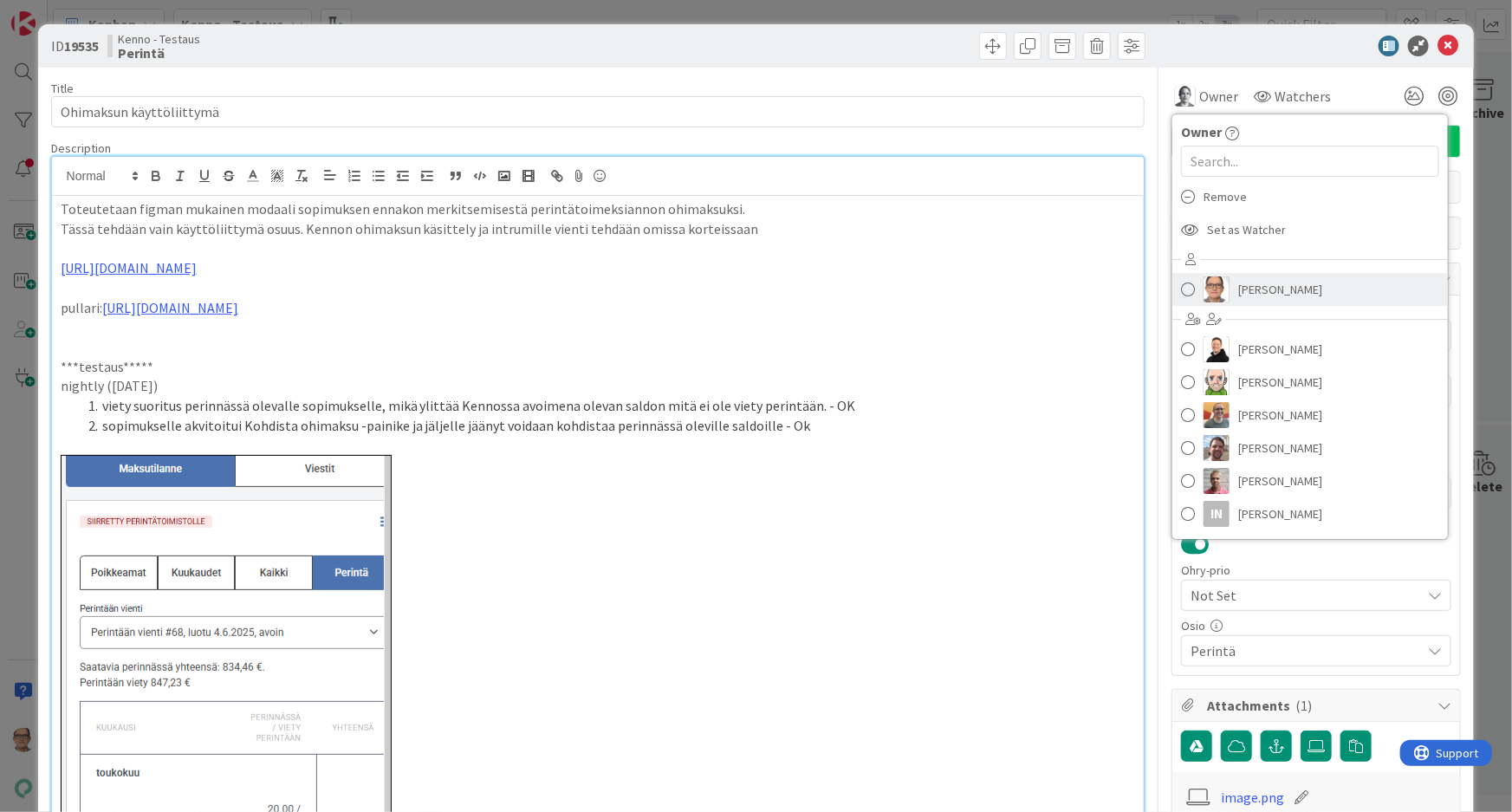
click at [1238, 295] on span "[PERSON_NAME]" at bounding box center [1280, 289] width 84 height 26
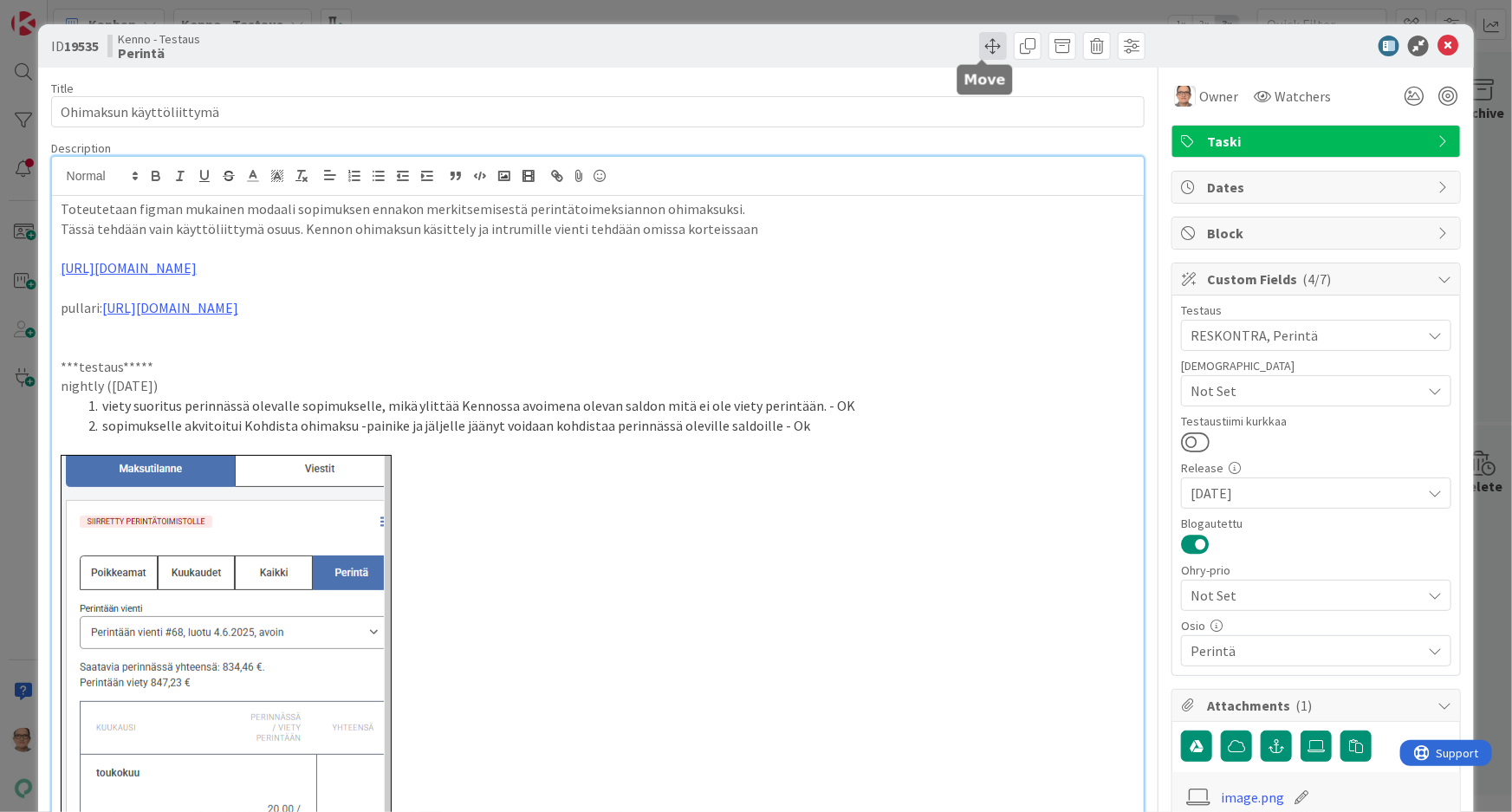
click at [980, 44] on span at bounding box center [993, 46] width 28 height 28
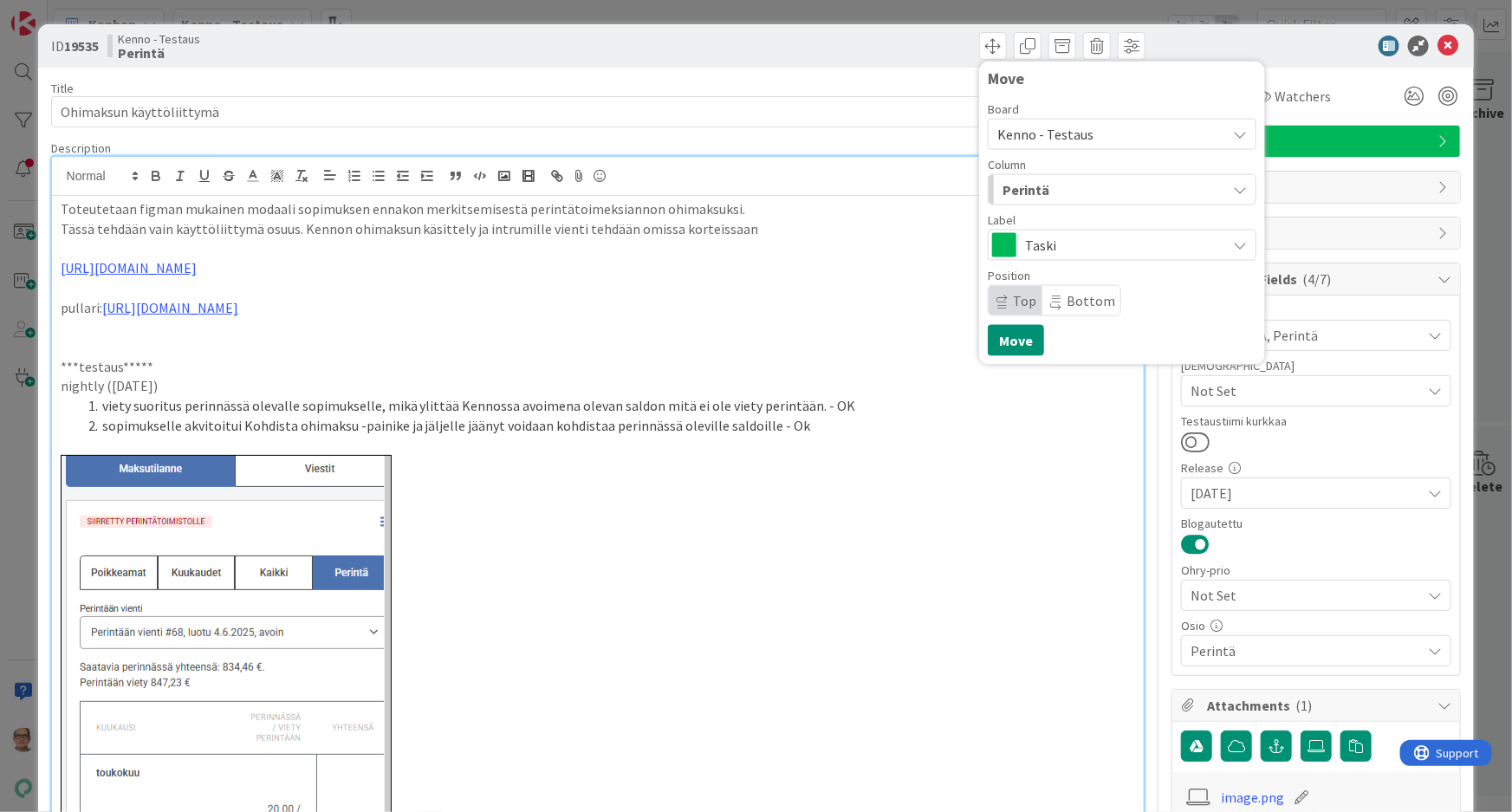
click at [1017, 189] on span "Perintä" at bounding box center [1025, 190] width 47 height 23
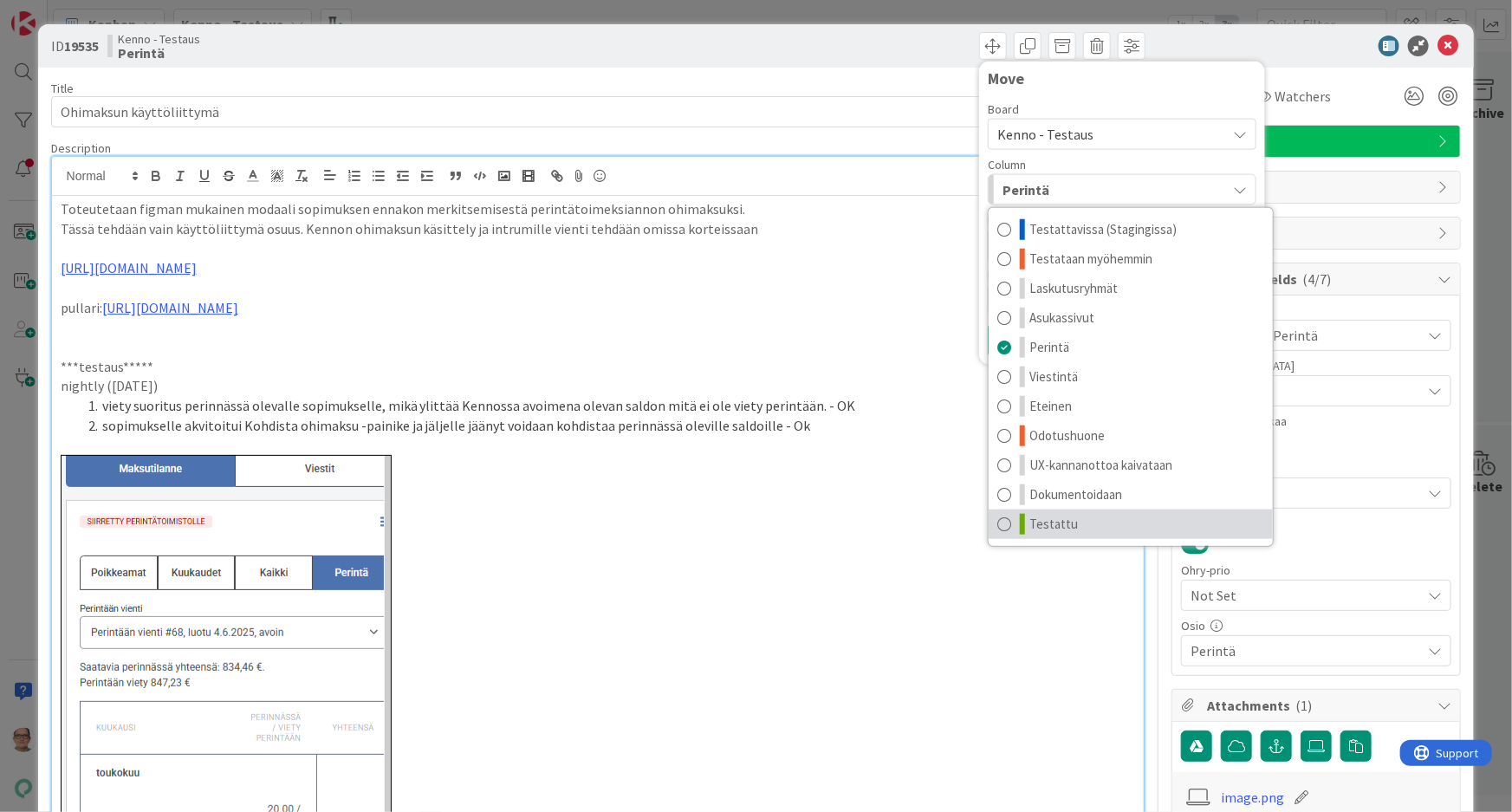
click at [998, 517] on span at bounding box center [1005, 525] width 14 height 21
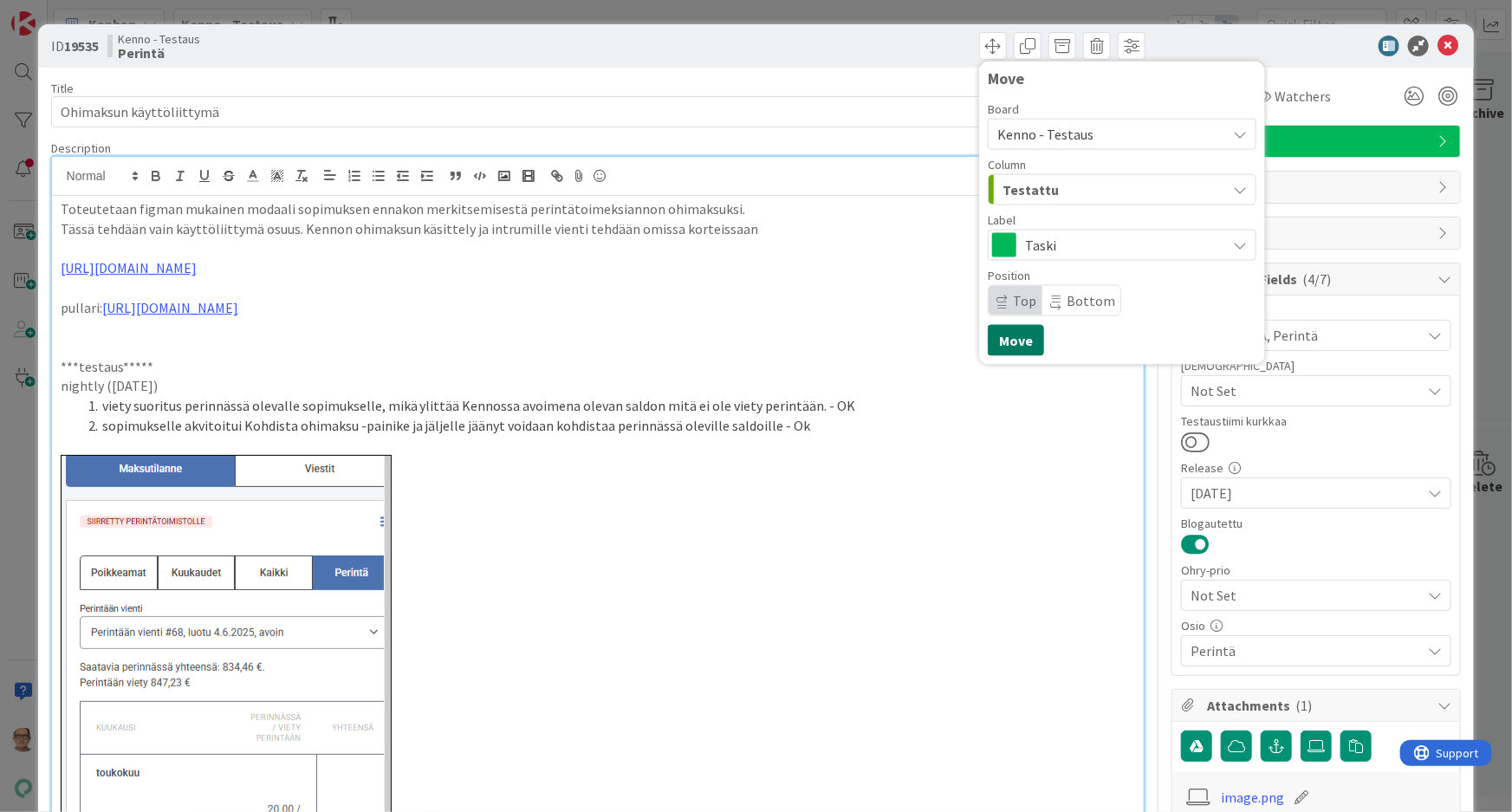
click at [1009, 334] on button "Move" at bounding box center [1016, 340] width 56 height 31
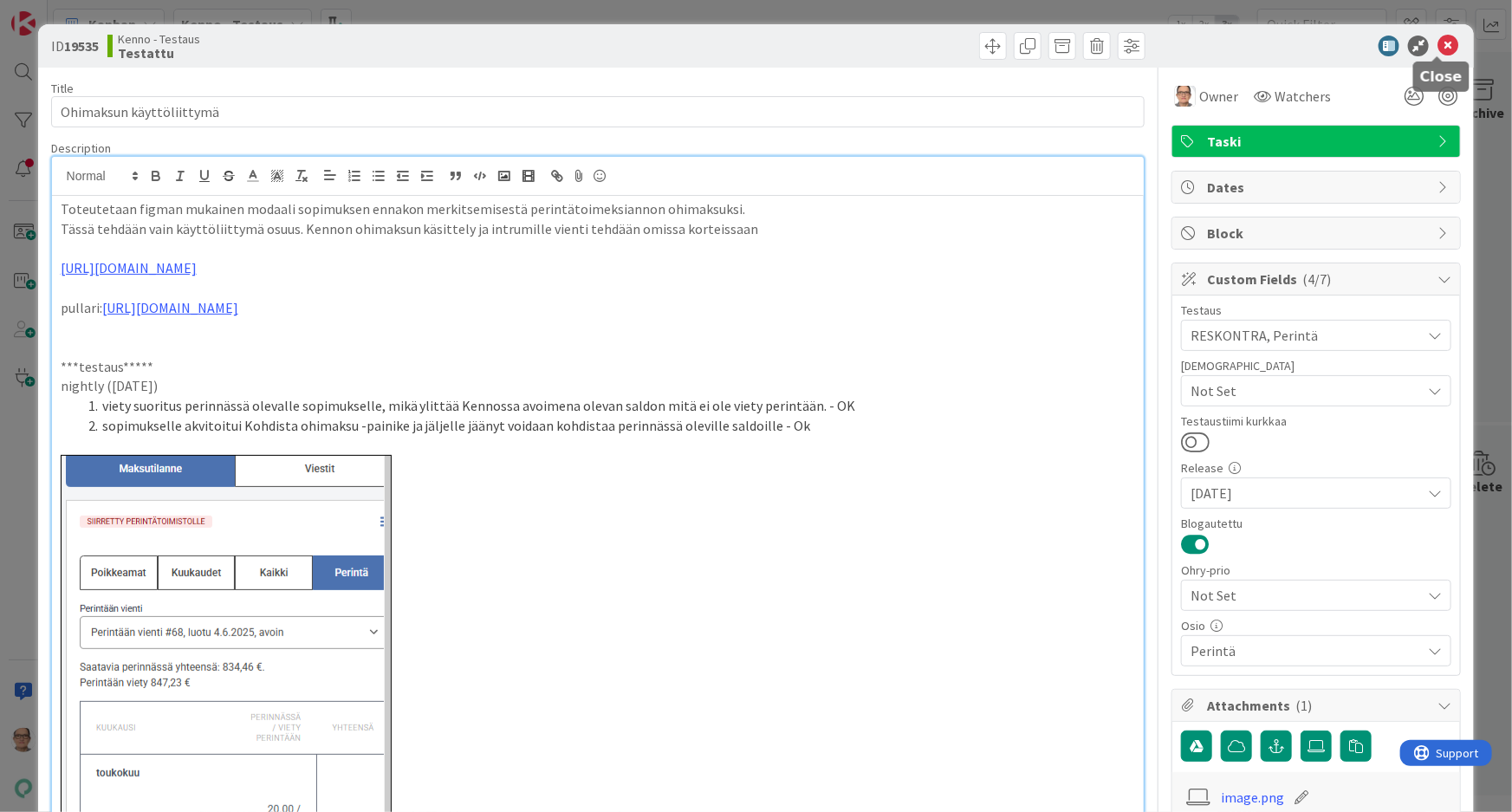
click at [1438, 45] on icon at bounding box center [1448, 46] width 21 height 21
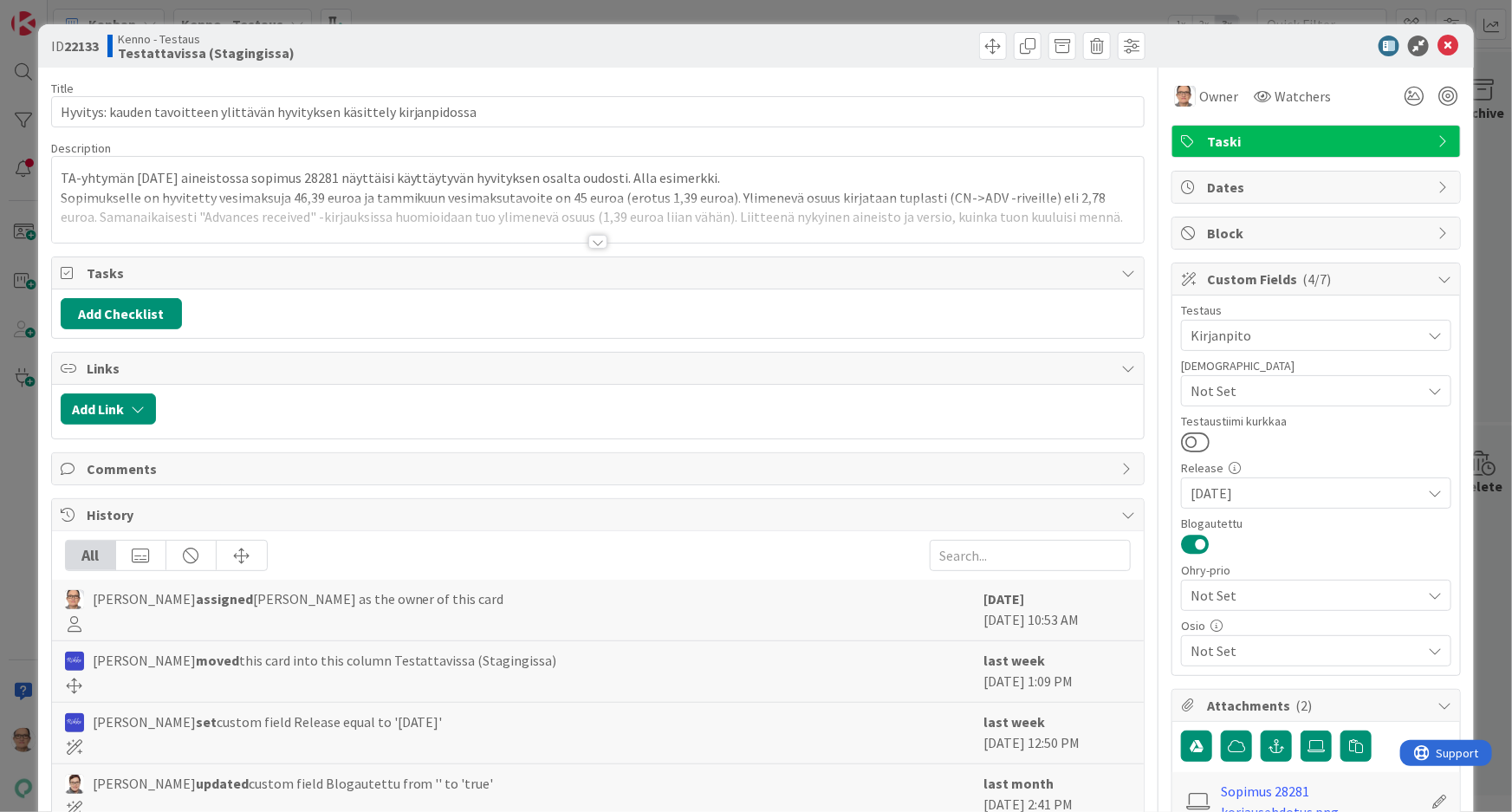
click at [593, 242] on div at bounding box center [598, 242] width 19 height 14
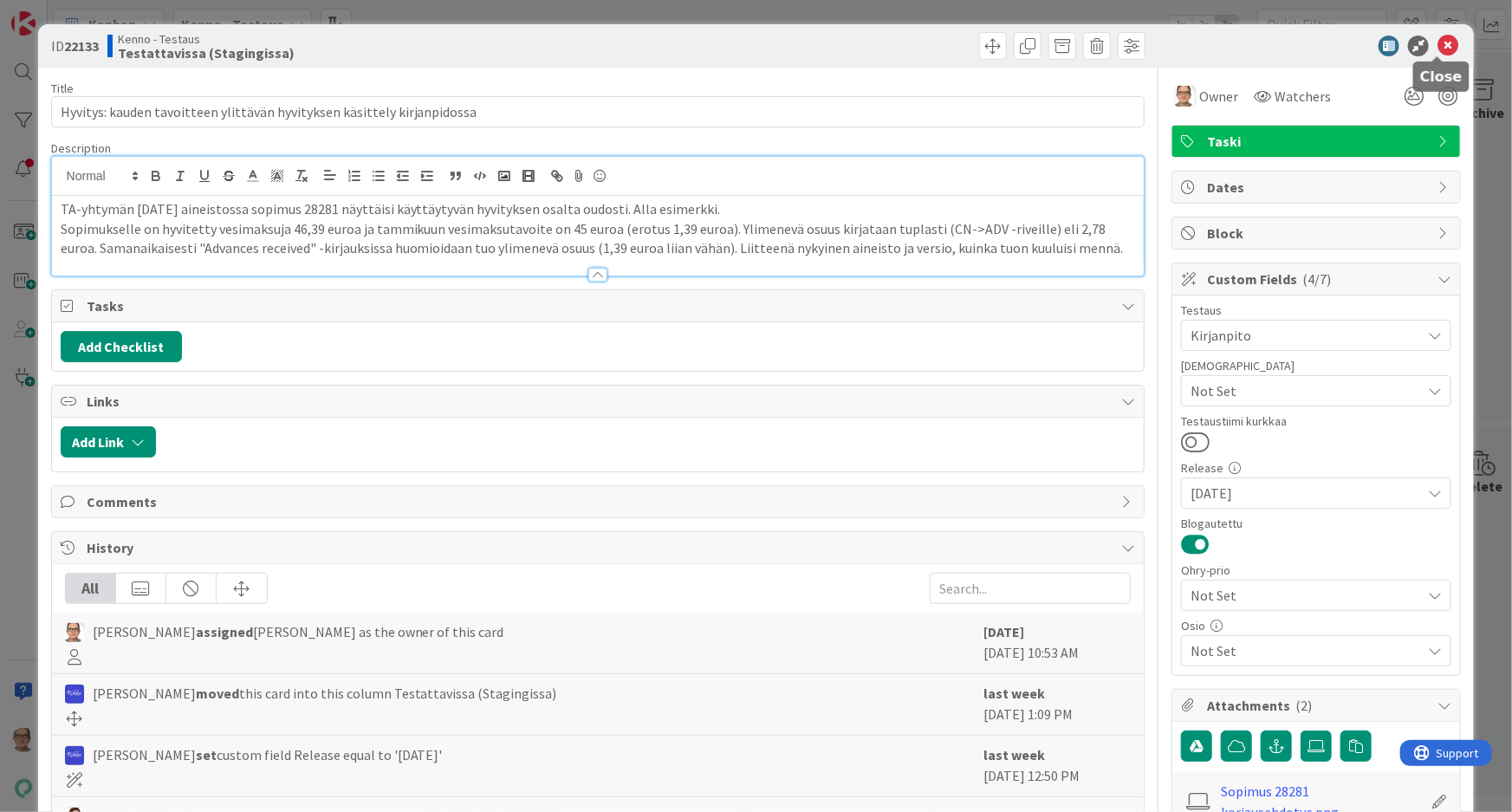
drag, startPoint x: 1434, startPoint y: 46, endPoint x: 1048, endPoint y: 3, distance: 388.4
click at [1438, 45] on icon at bounding box center [1448, 46] width 21 height 21
